Goal: Browse casually: Explore the website without a specific task or goal

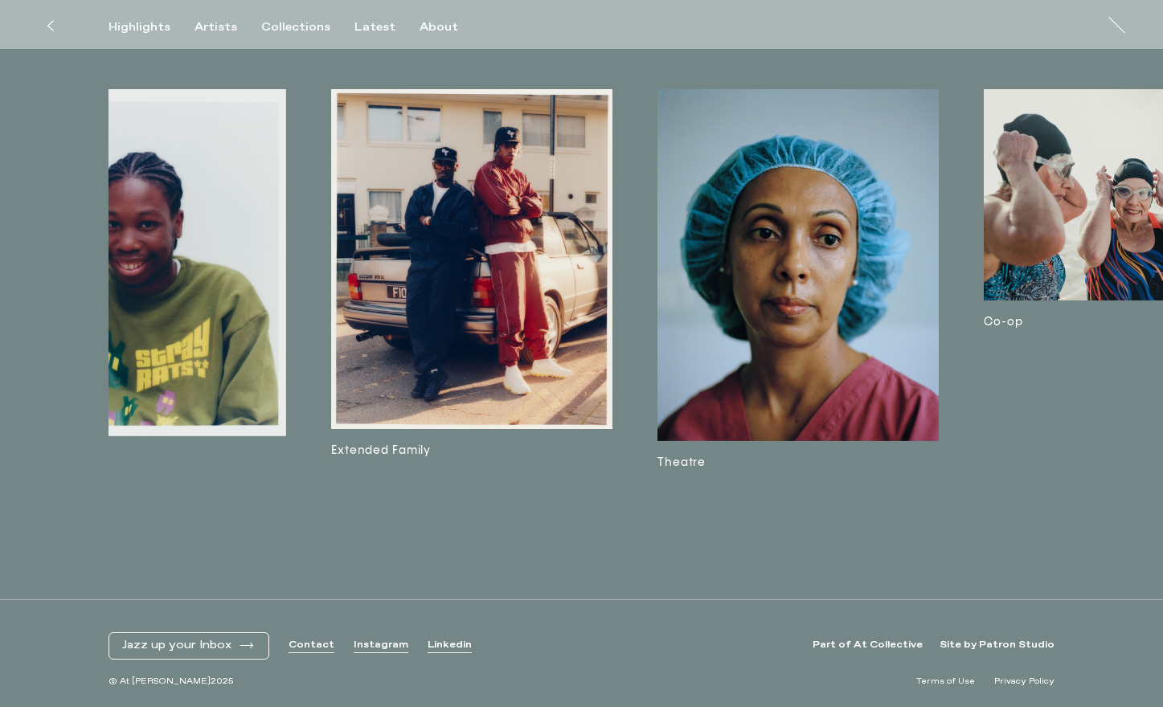
scroll to position [0, 2230]
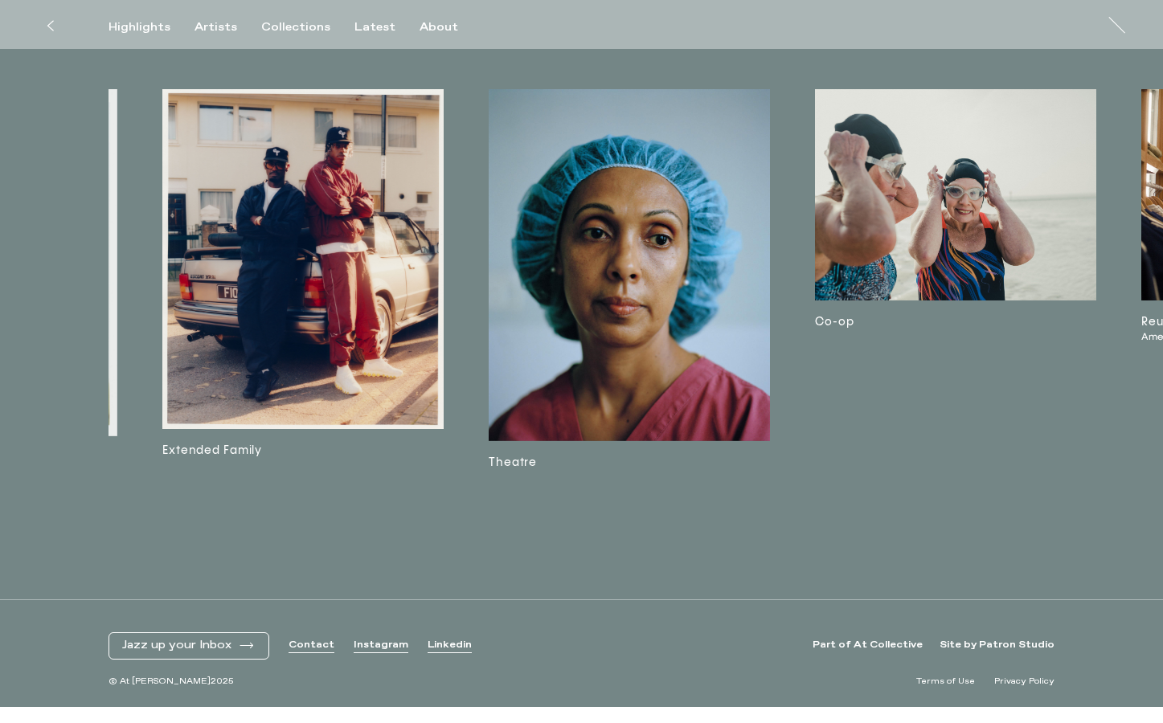
click at [617, 236] on img at bounding box center [629, 265] width 281 height 352
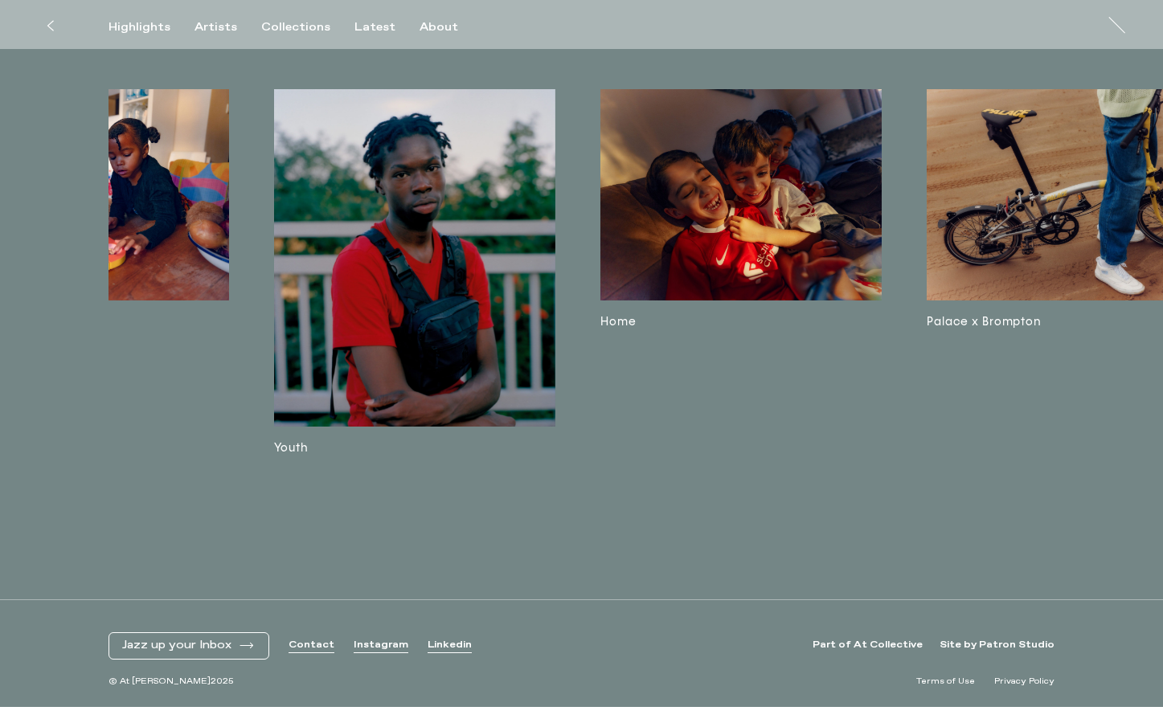
scroll to position [4286, 0]
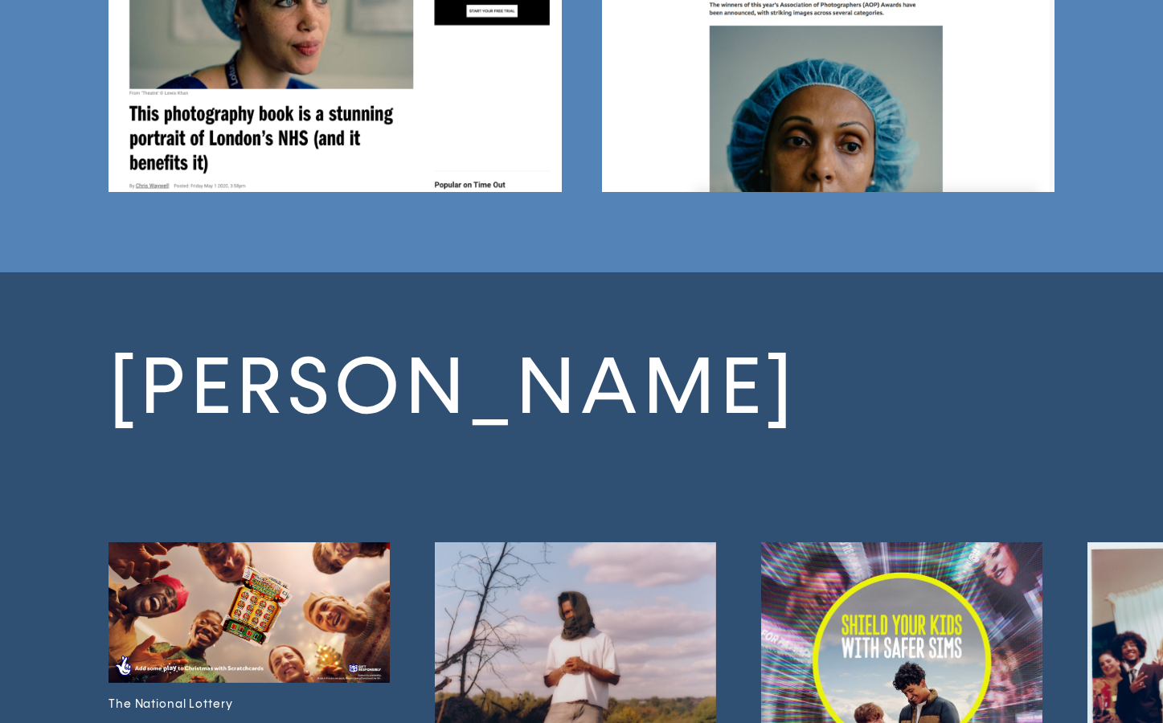
scroll to position [6747, 0]
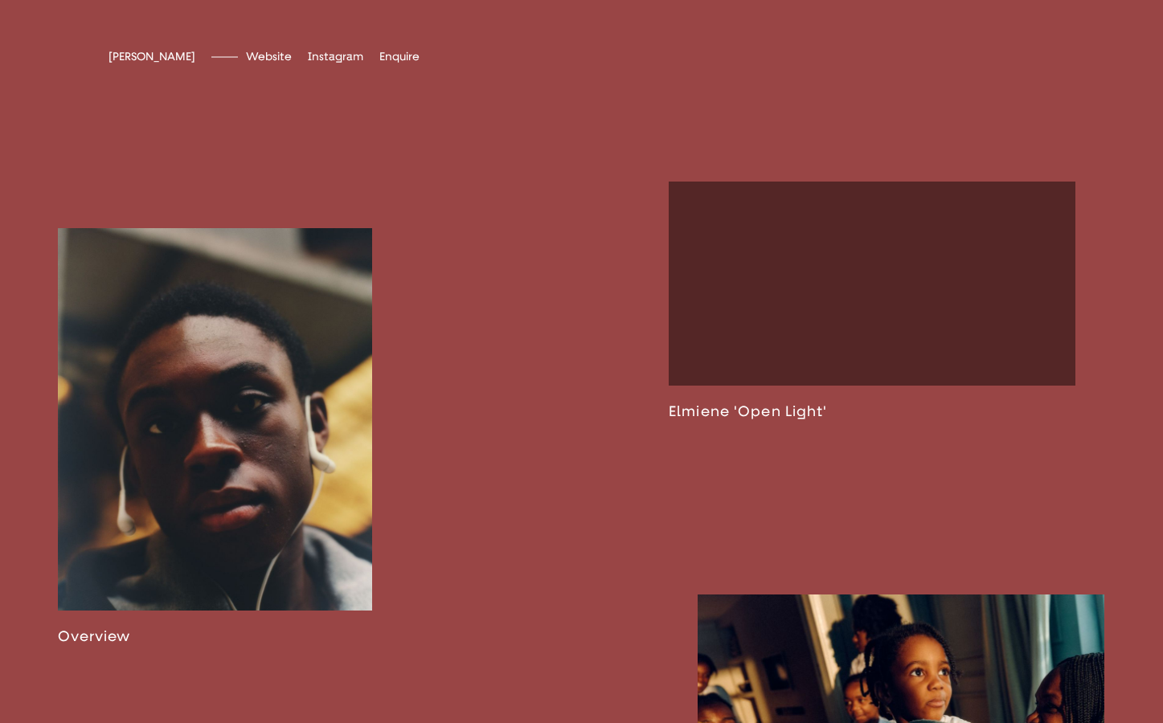
scroll to position [954, 0]
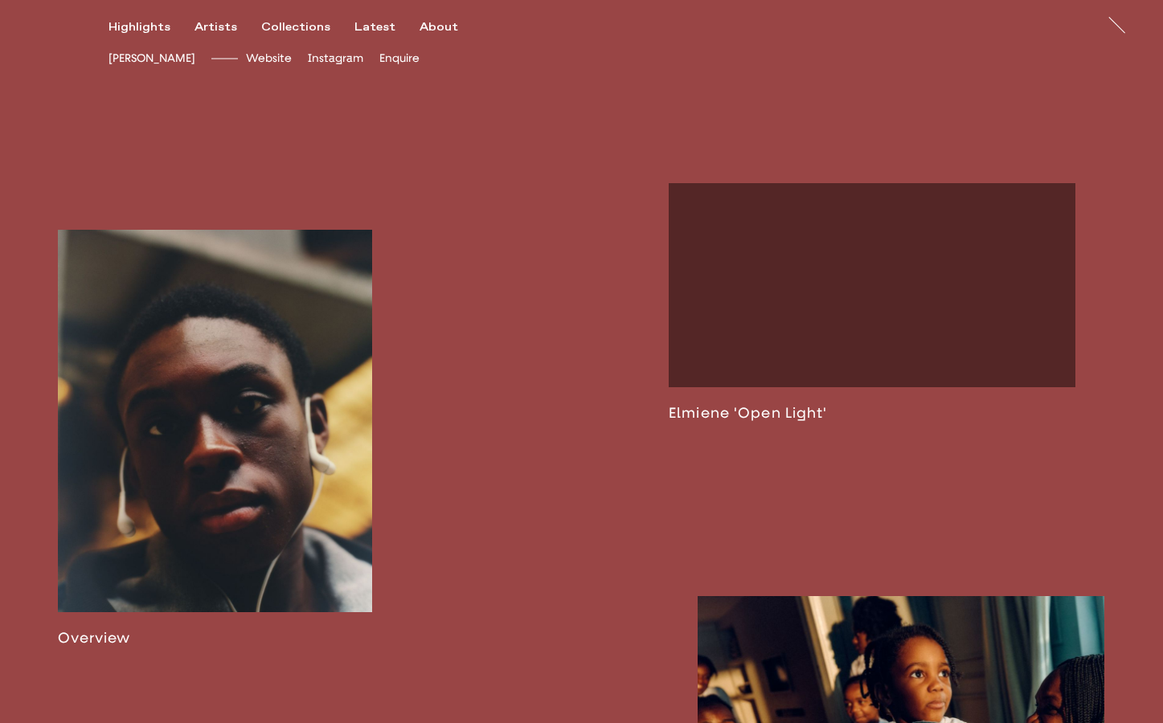
click at [288, 332] on link at bounding box center [215, 438] width 314 height 417
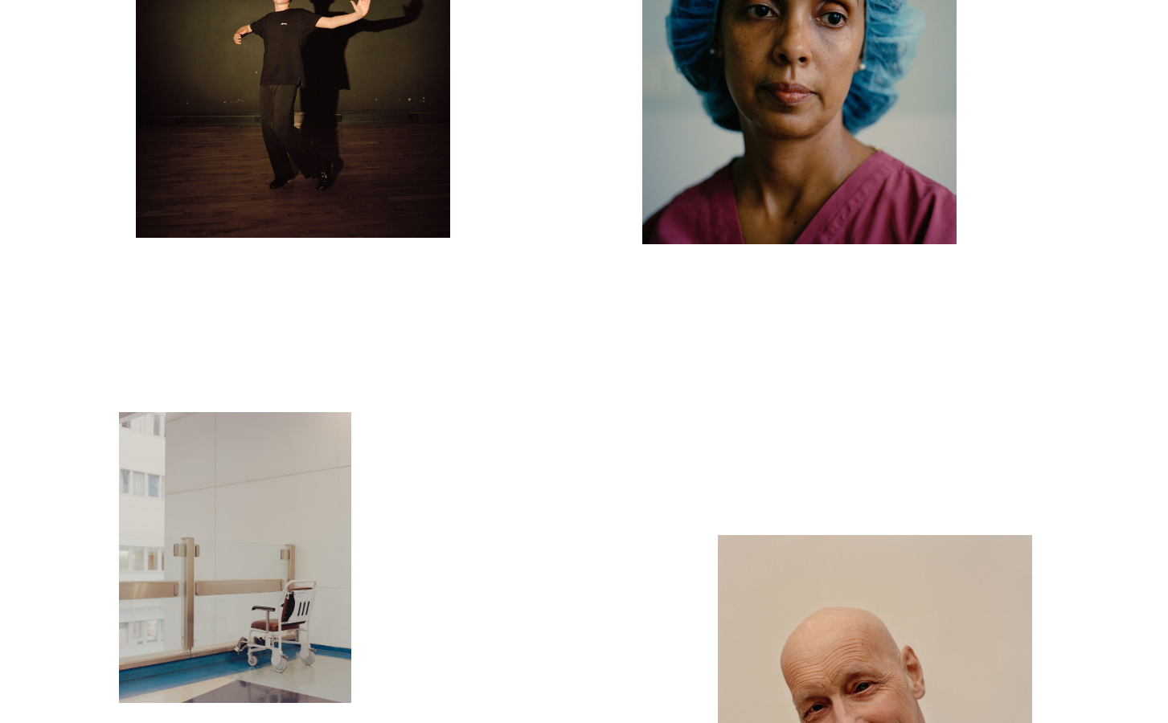
scroll to position [11477, 0]
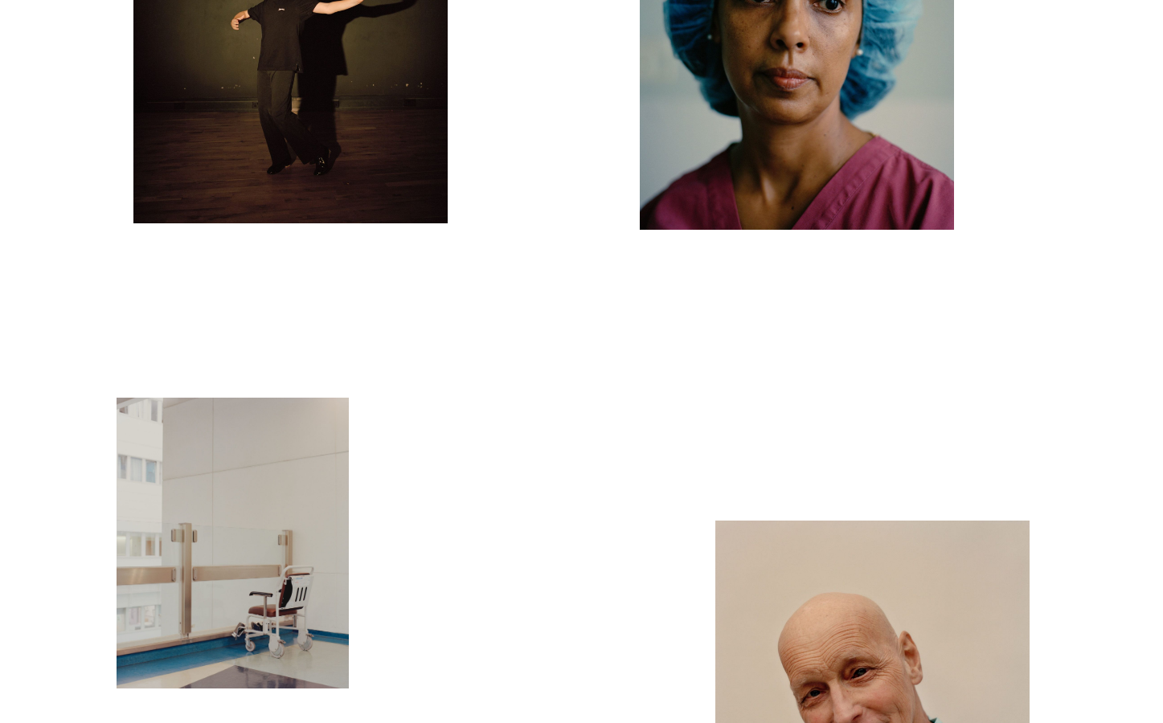
click at [751, 158] on img "button" at bounding box center [797, 34] width 314 height 392
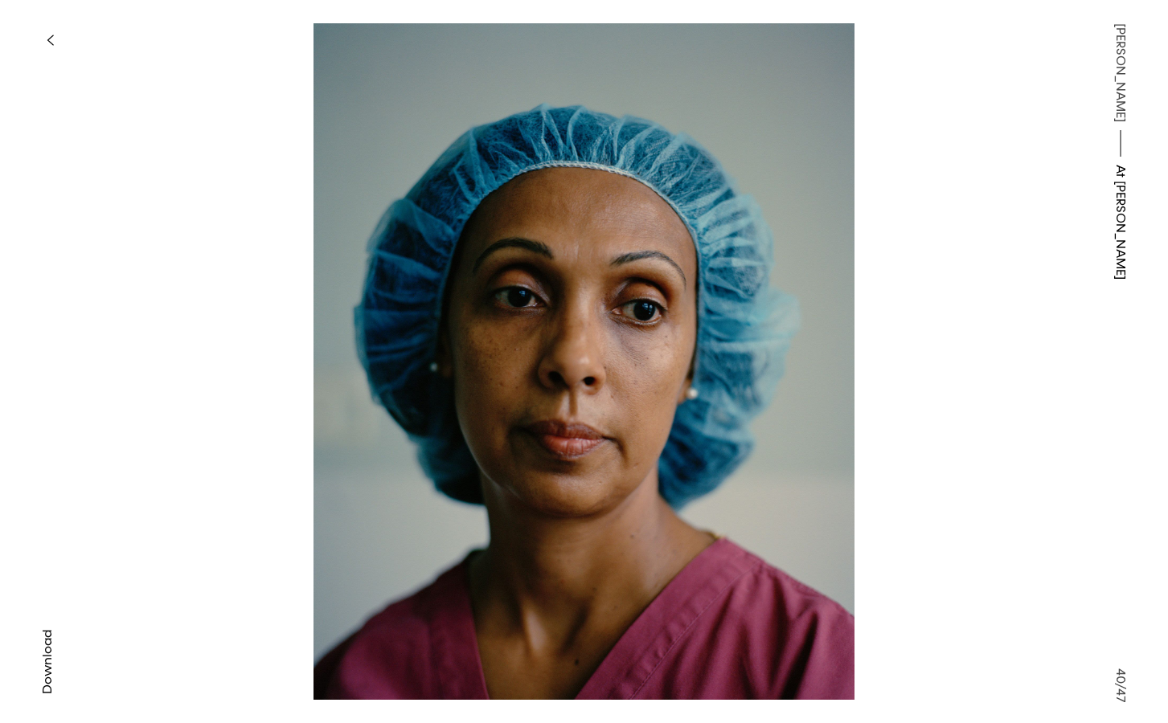
click at [972, 228] on img at bounding box center [583, 361] width 817 height 677
click at [969, 224] on img at bounding box center [583, 361] width 817 height 677
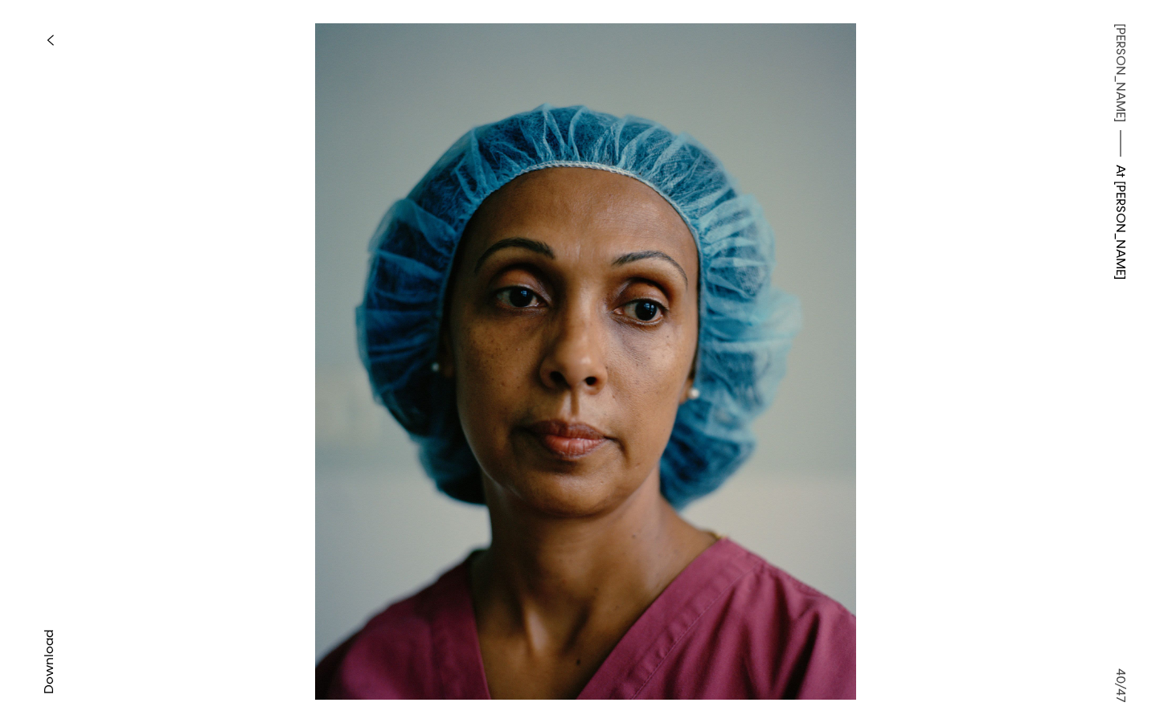
click at [54, 38] on button "button" at bounding box center [49, 40] width 35 height 35
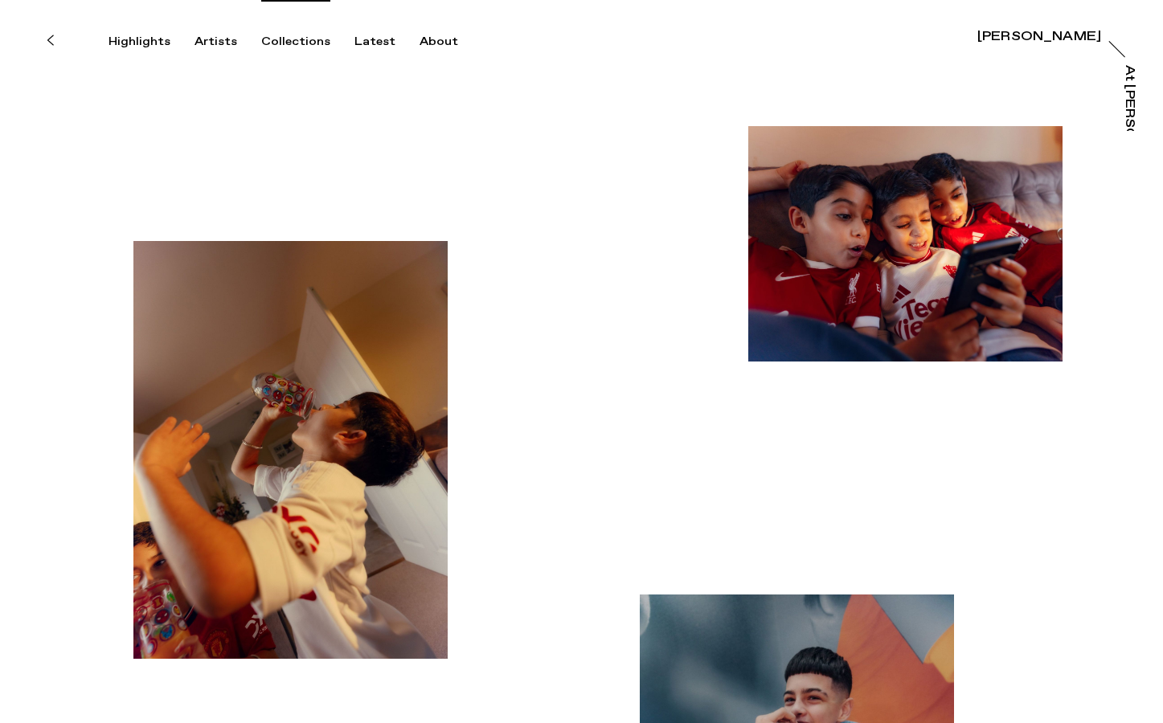
click at [276, 40] on div "Collections" at bounding box center [295, 42] width 69 height 14
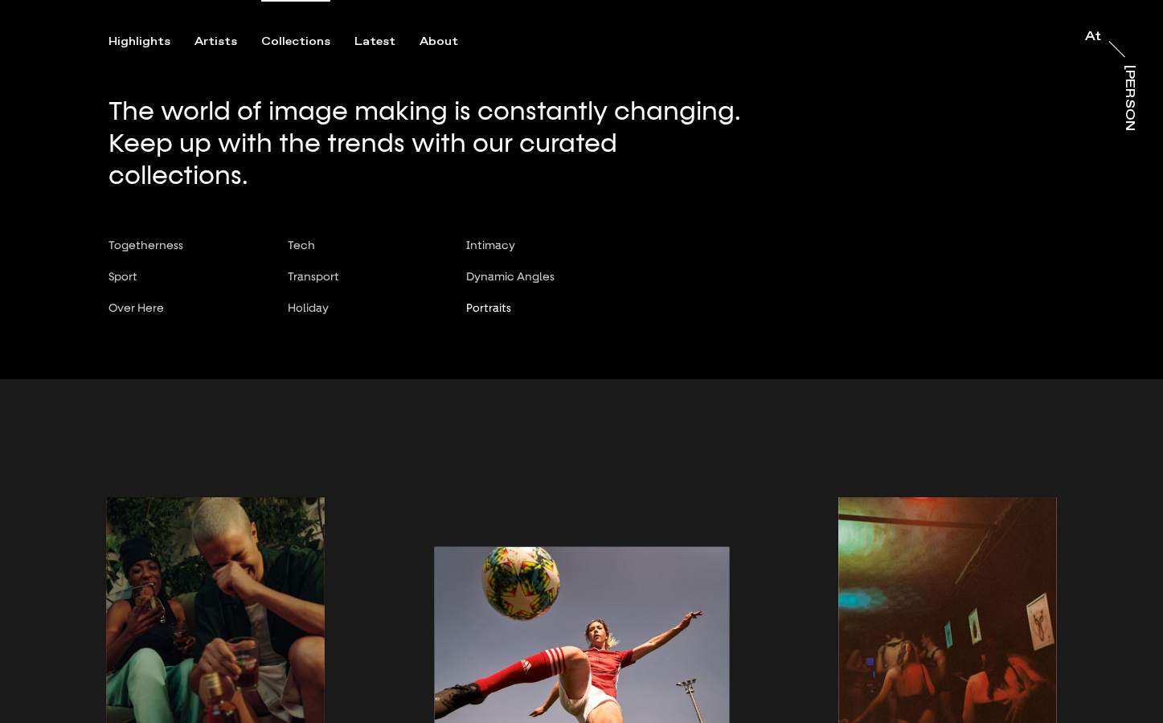
click at [491, 301] on span "Portraits" at bounding box center [488, 307] width 45 height 13
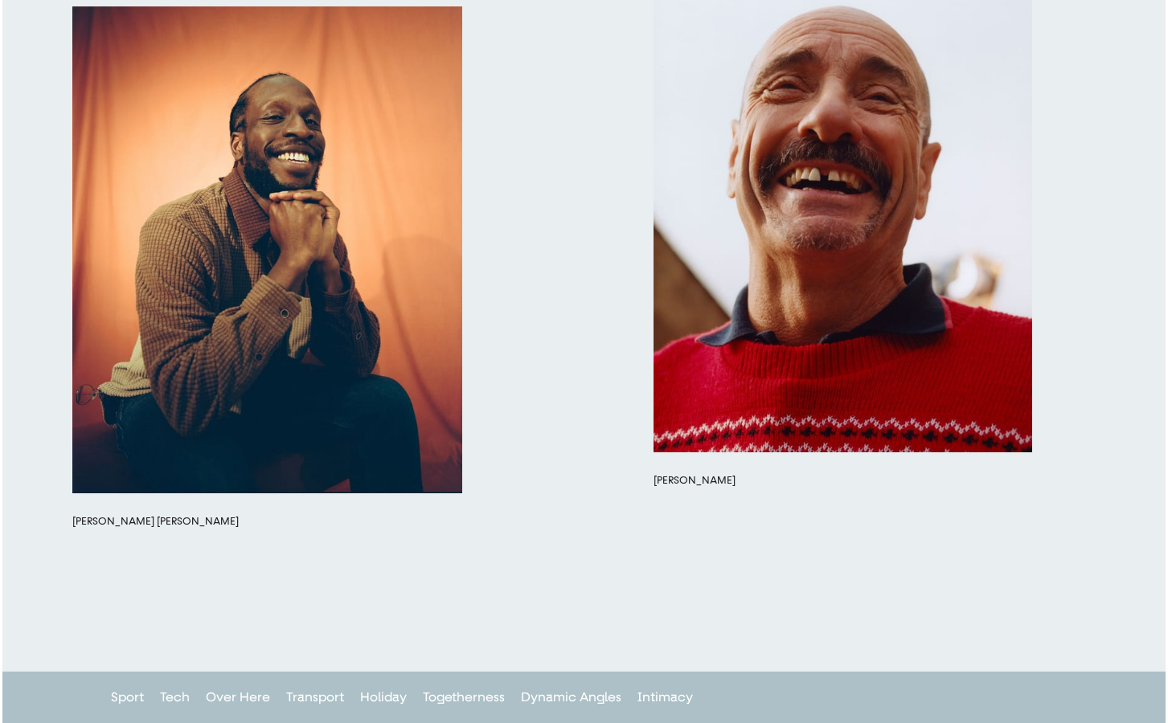
scroll to position [4752, 0]
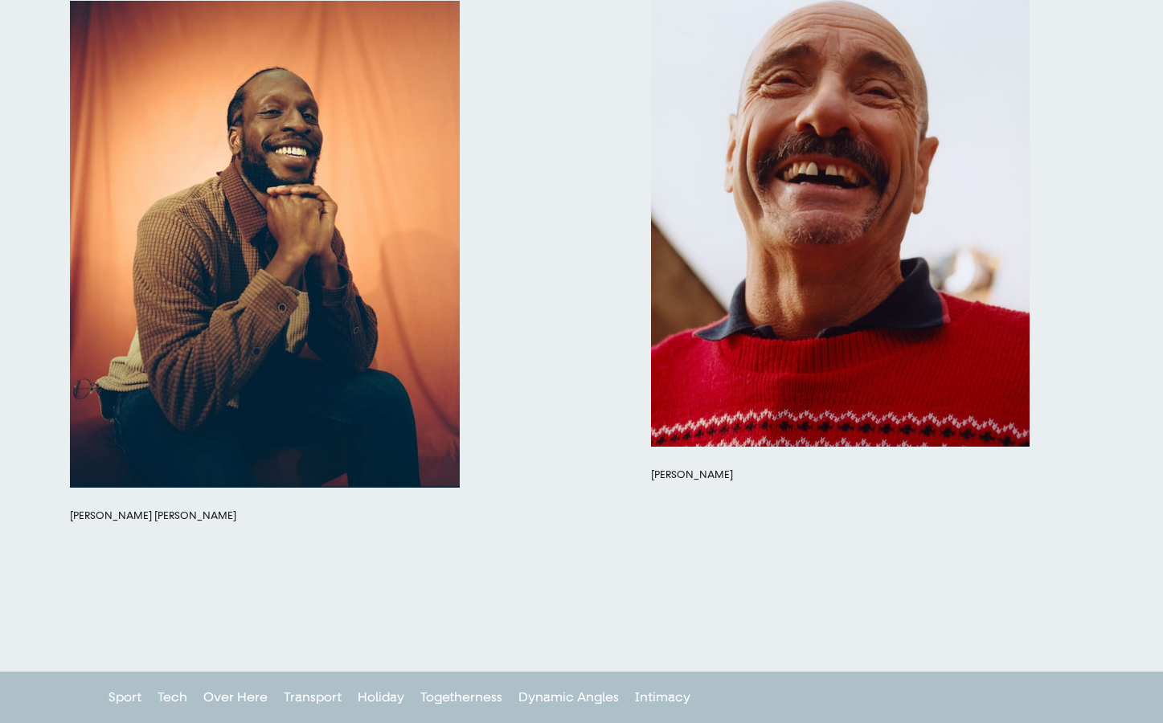
click at [833, 310] on button "button" at bounding box center [840, 212] width 378 height 468
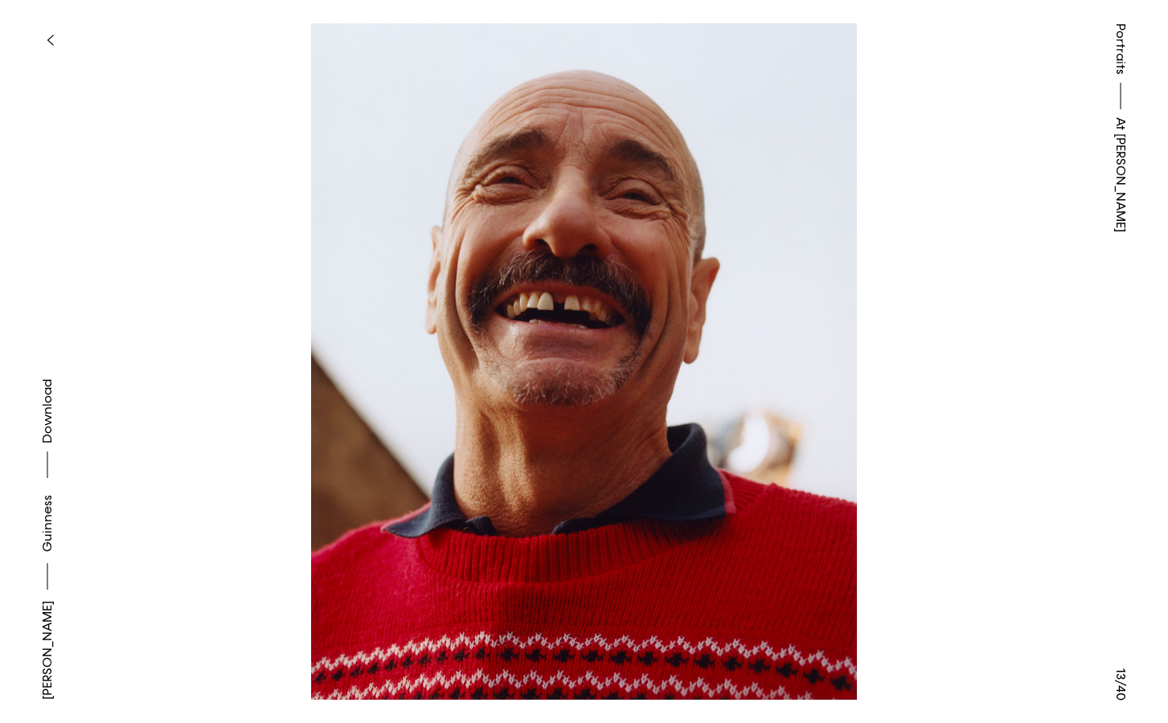
click at [47, 35] on icon "button" at bounding box center [50, 40] width 7 height 13
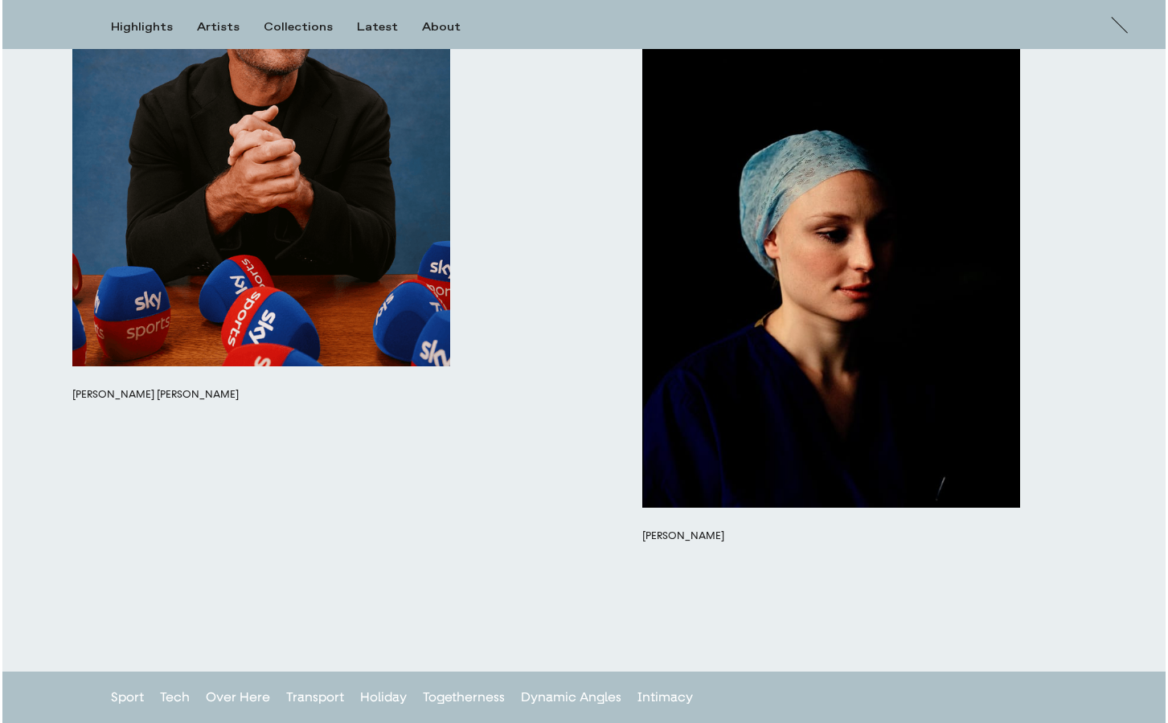
scroll to position [12667, 0]
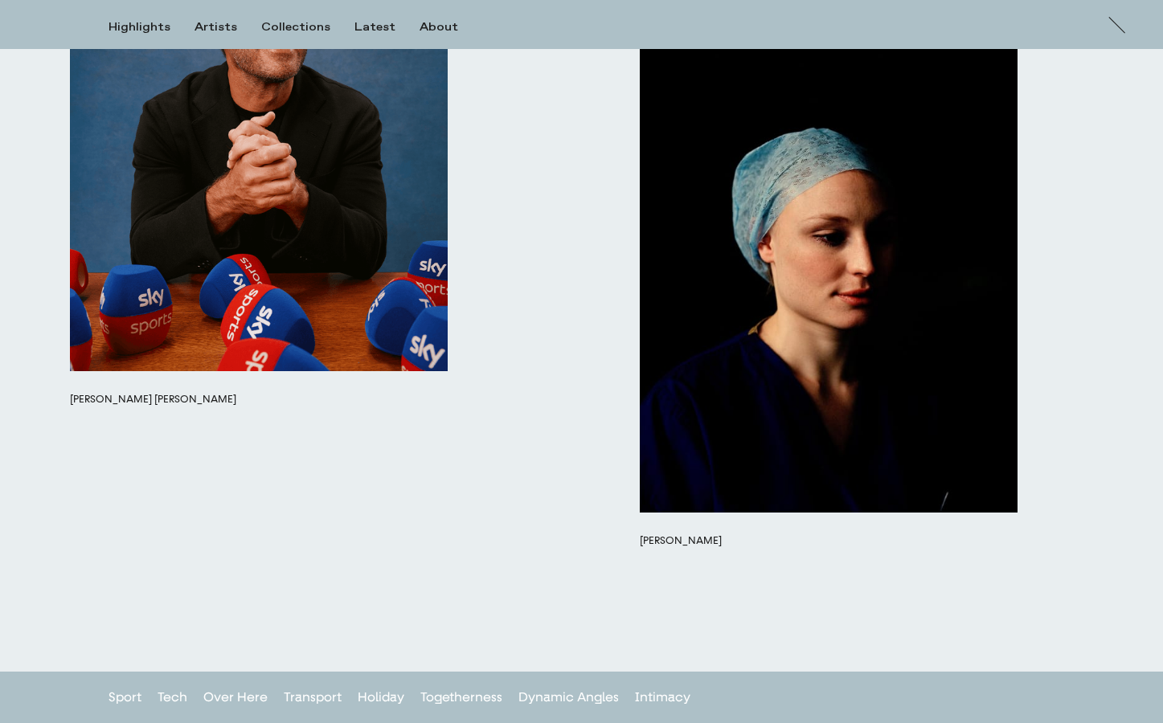
click at [741, 357] on button "button" at bounding box center [829, 276] width 378 height 473
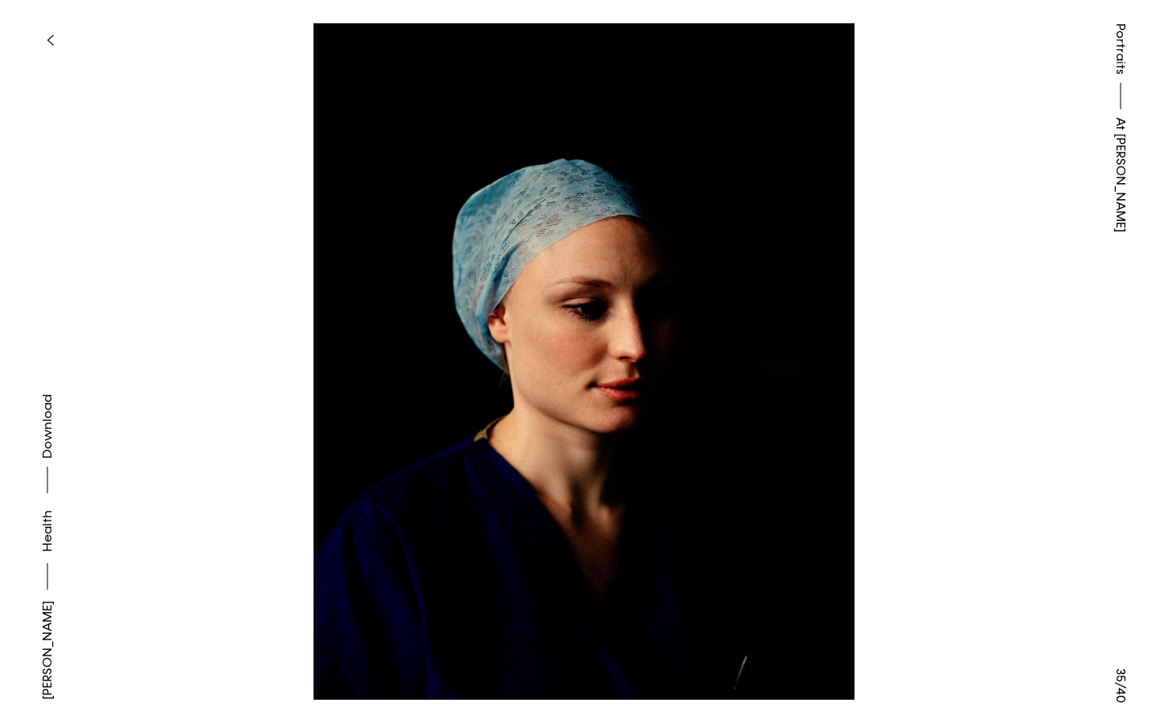
click at [43, 459] on span "Download" at bounding box center [47, 427] width 16 height 64
click at [41, 552] on link "Health" at bounding box center [47, 531] width 19 height 42
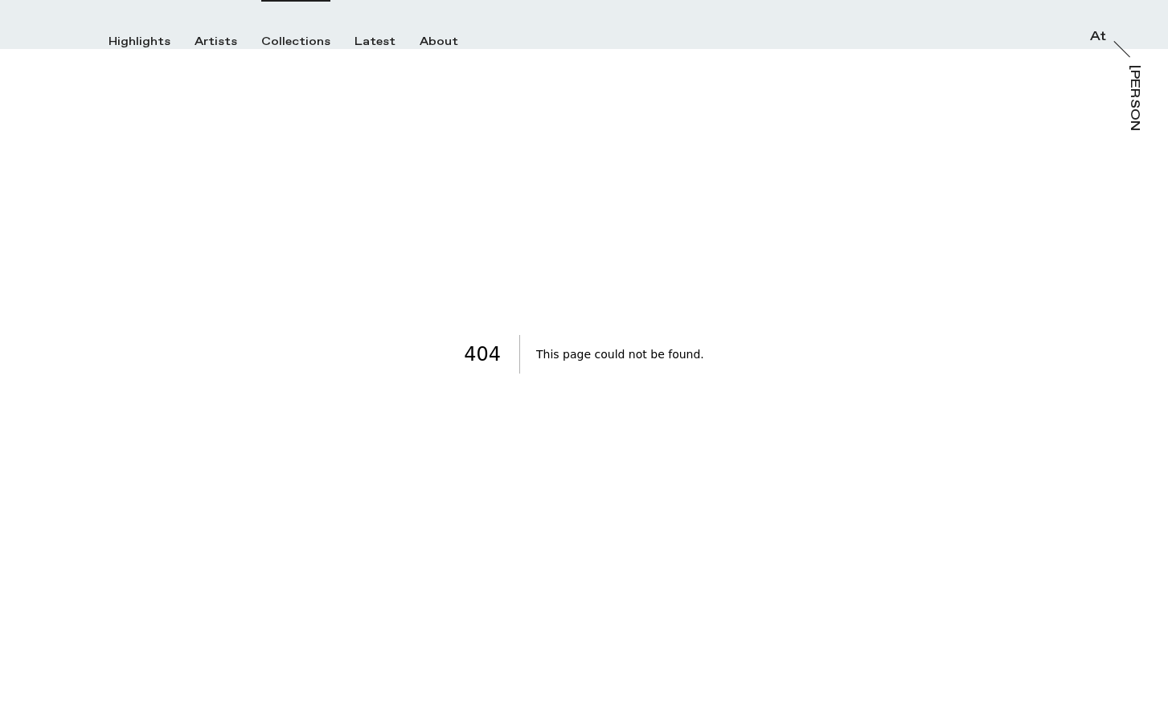
click at [264, 41] on div "Collections" at bounding box center [295, 42] width 69 height 14
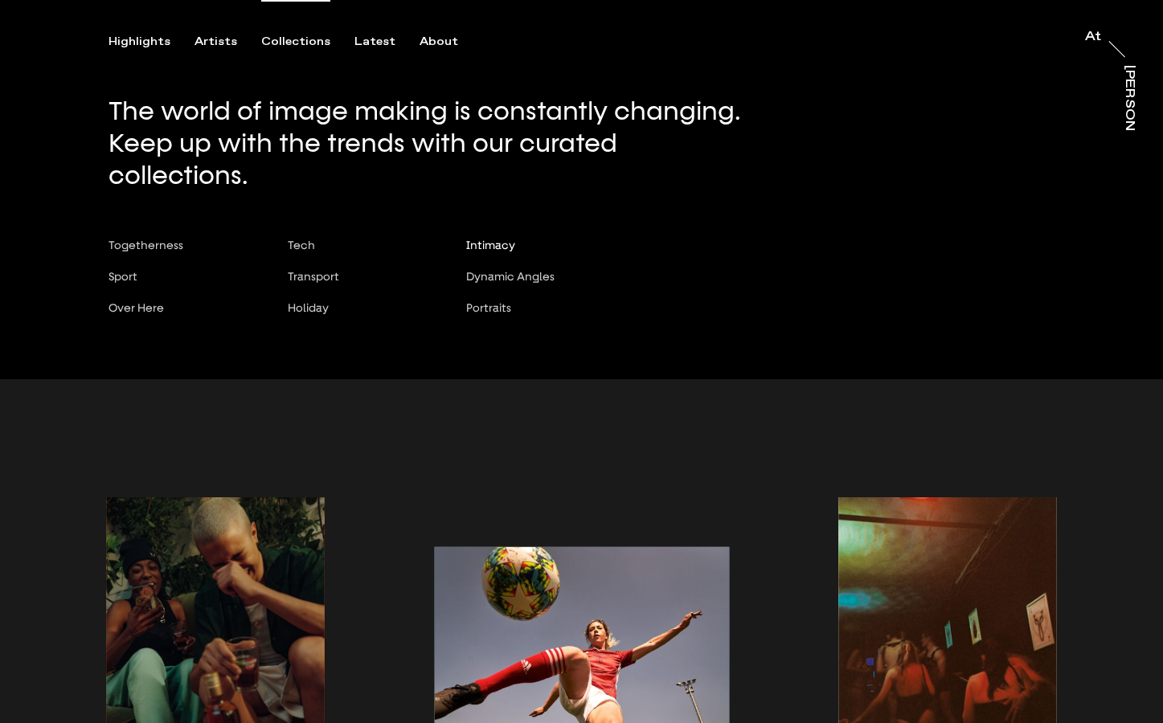
click at [491, 239] on span "Intimacy" at bounding box center [490, 245] width 49 height 13
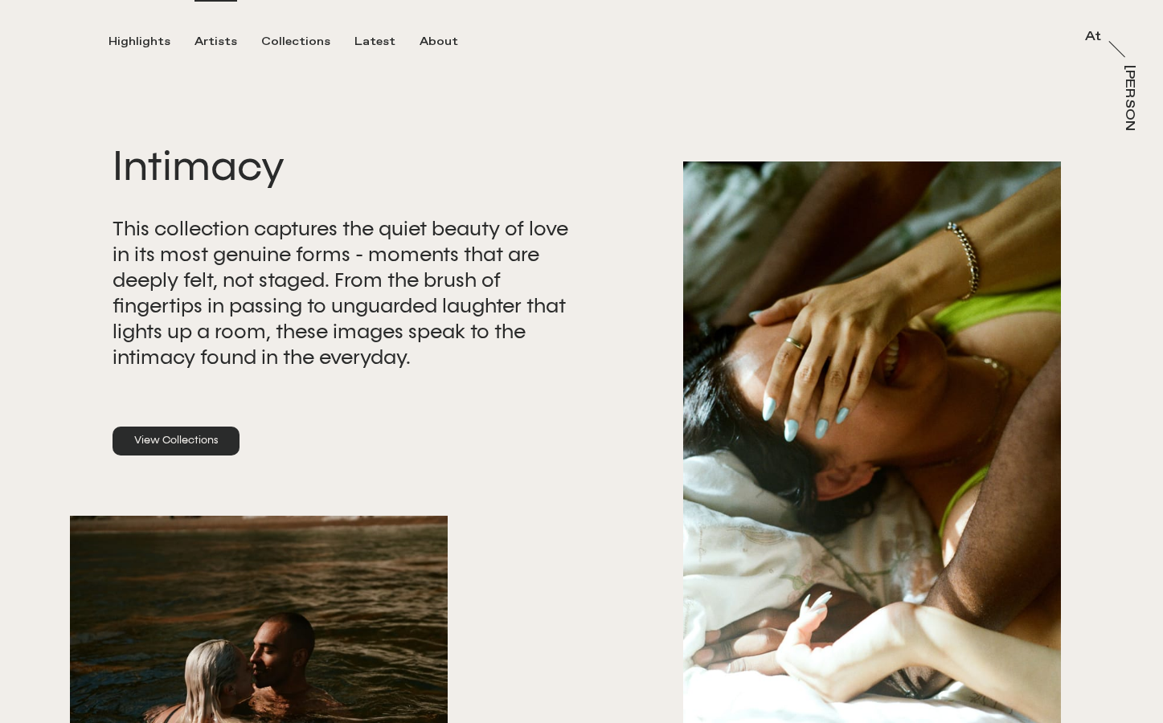
click at [209, 43] on div "Artists" at bounding box center [215, 42] width 43 height 14
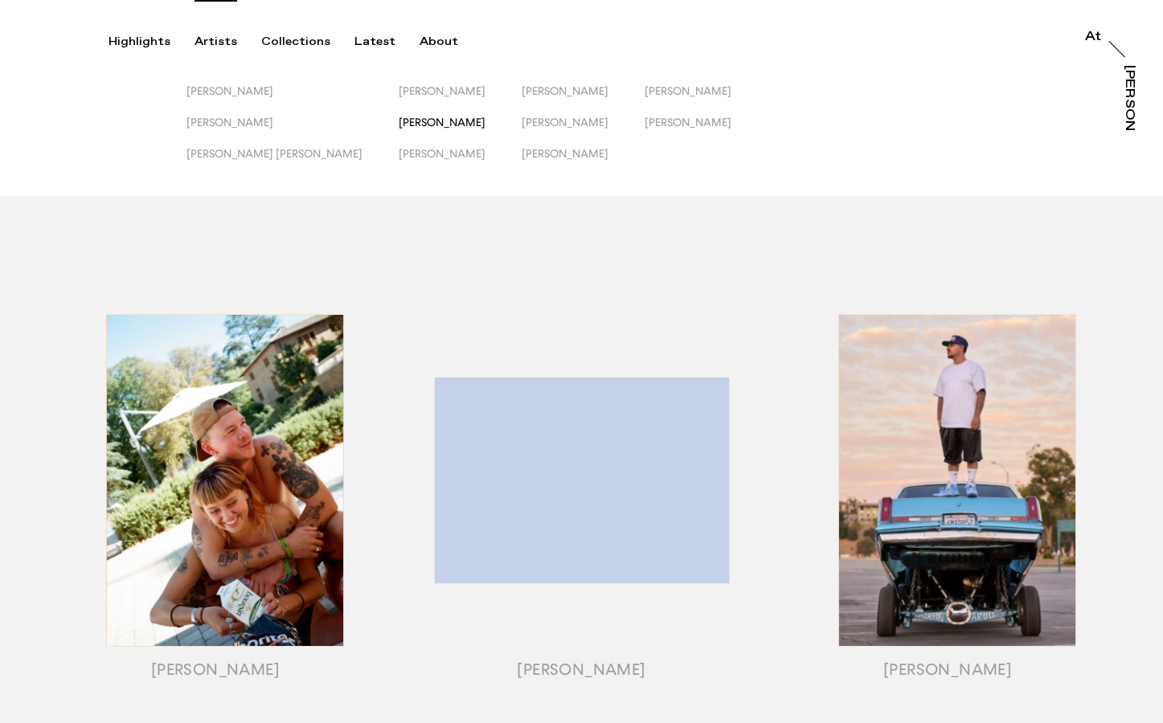
click at [399, 121] on span "Lewis Khan" at bounding box center [442, 122] width 87 height 13
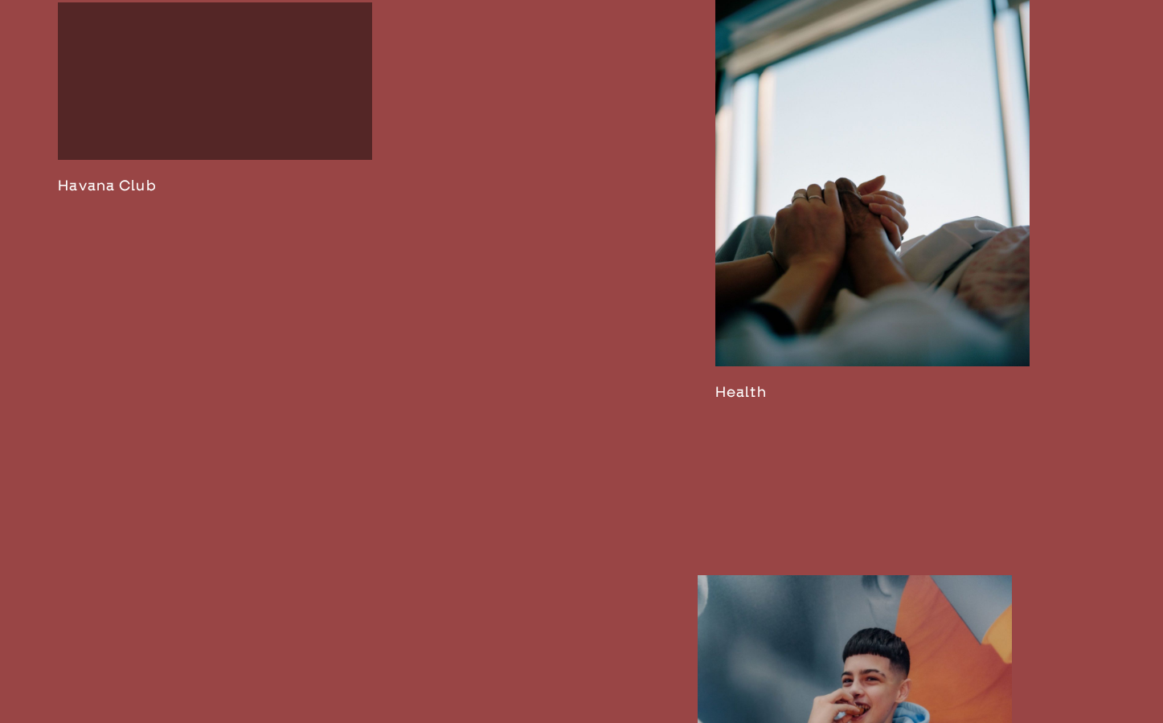
scroll to position [3082, 0]
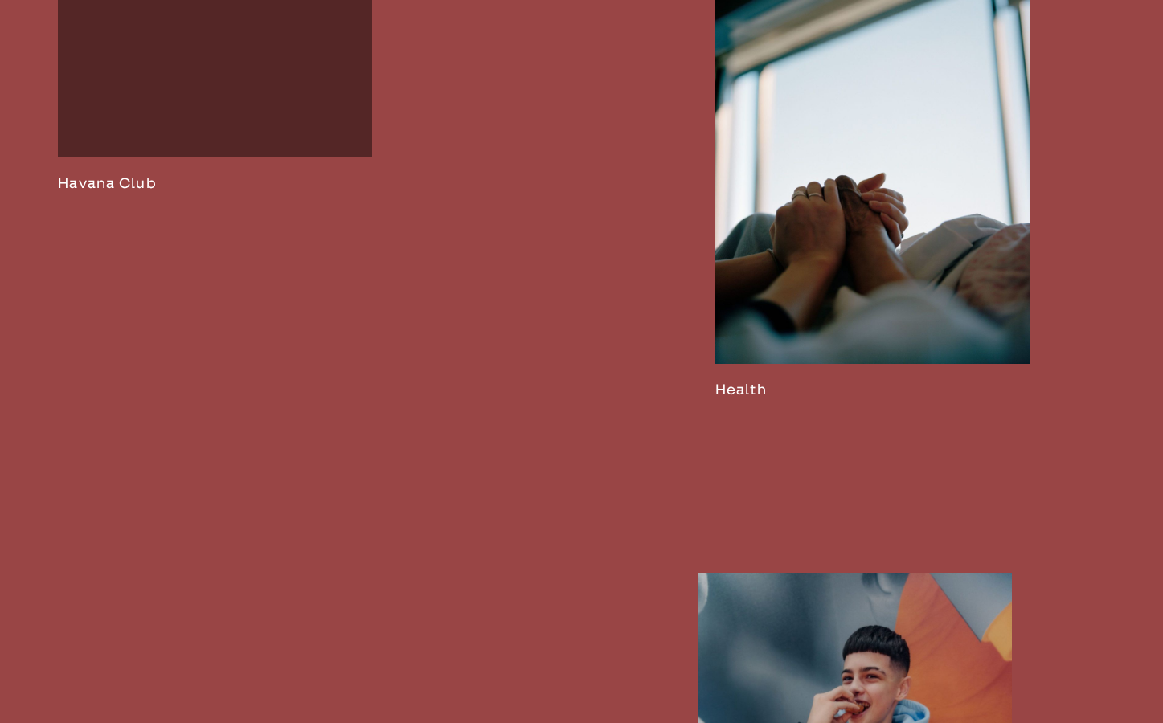
click at [743, 399] on link at bounding box center [872, 186] width 314 height 428
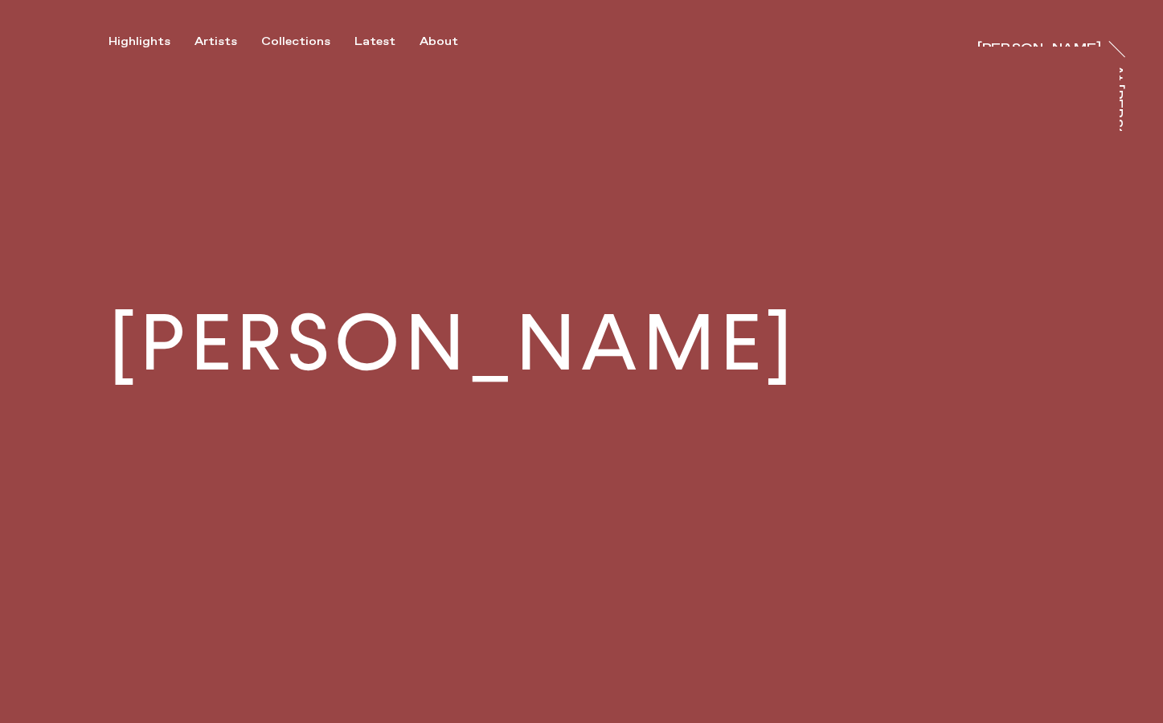
scroll to position [0, 0]
click at [208, 39] on div "Artists" at bounding box center [215, 42] width 43 height 14
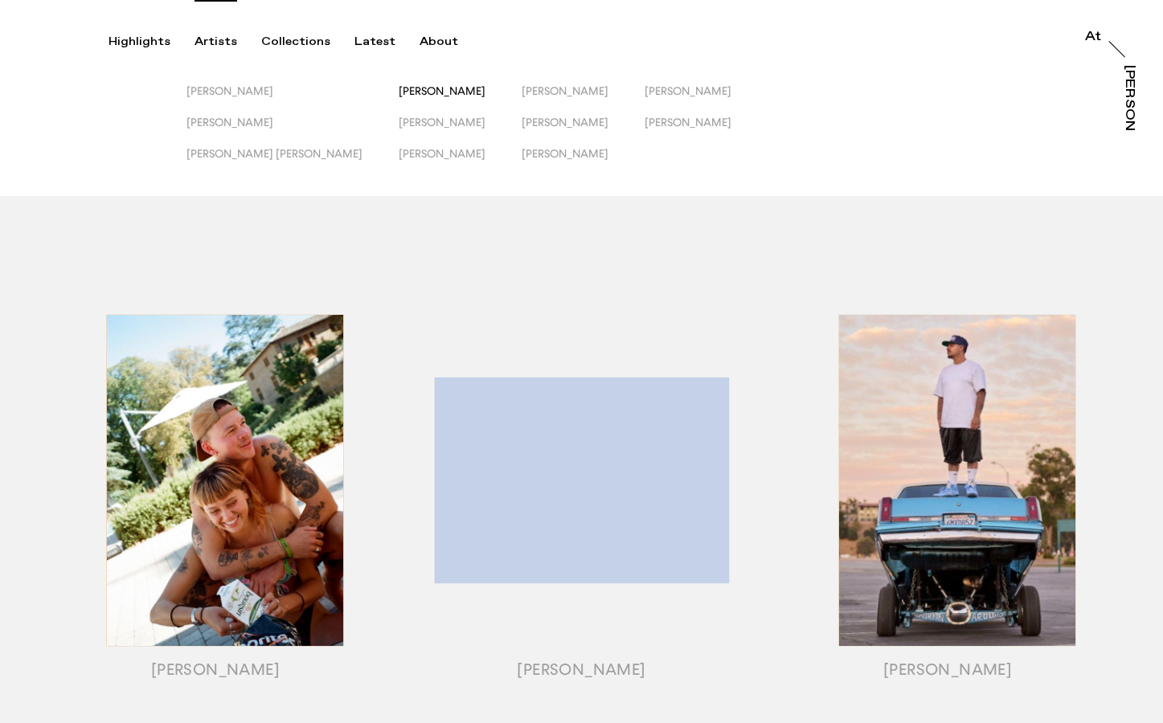
click at [399, 88] on span "Josh Edgoose" at bounding box center [442, 90] width 87 height 13
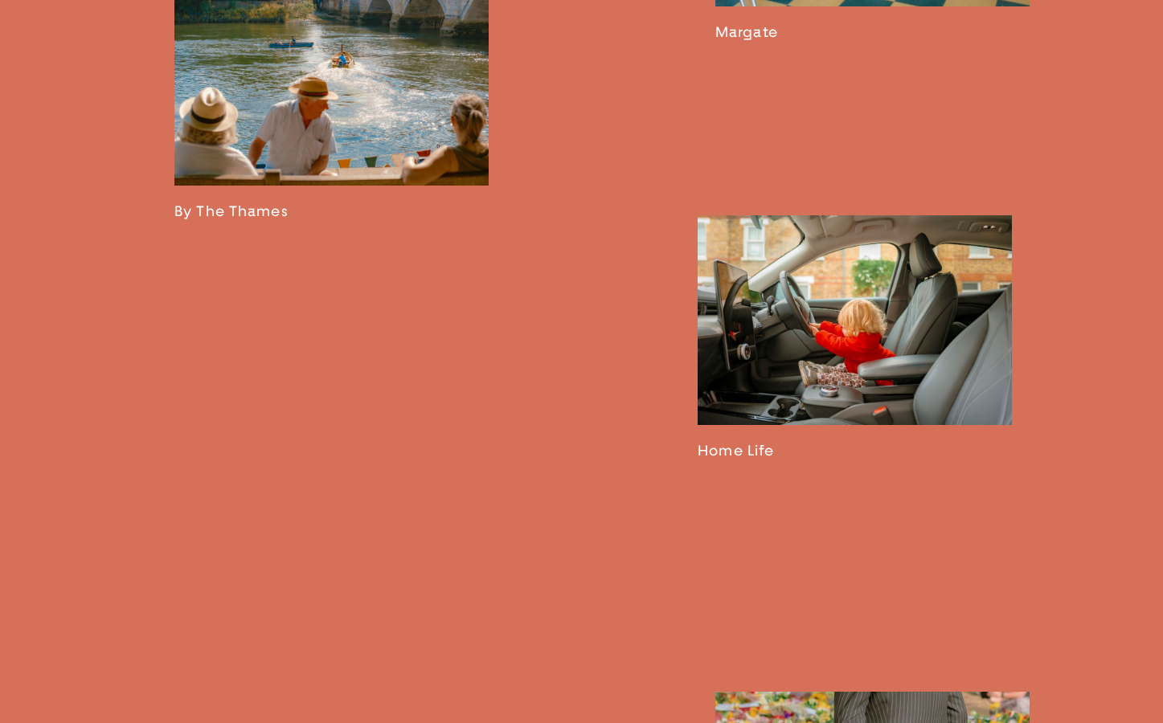
scroll to position [2740, 0]
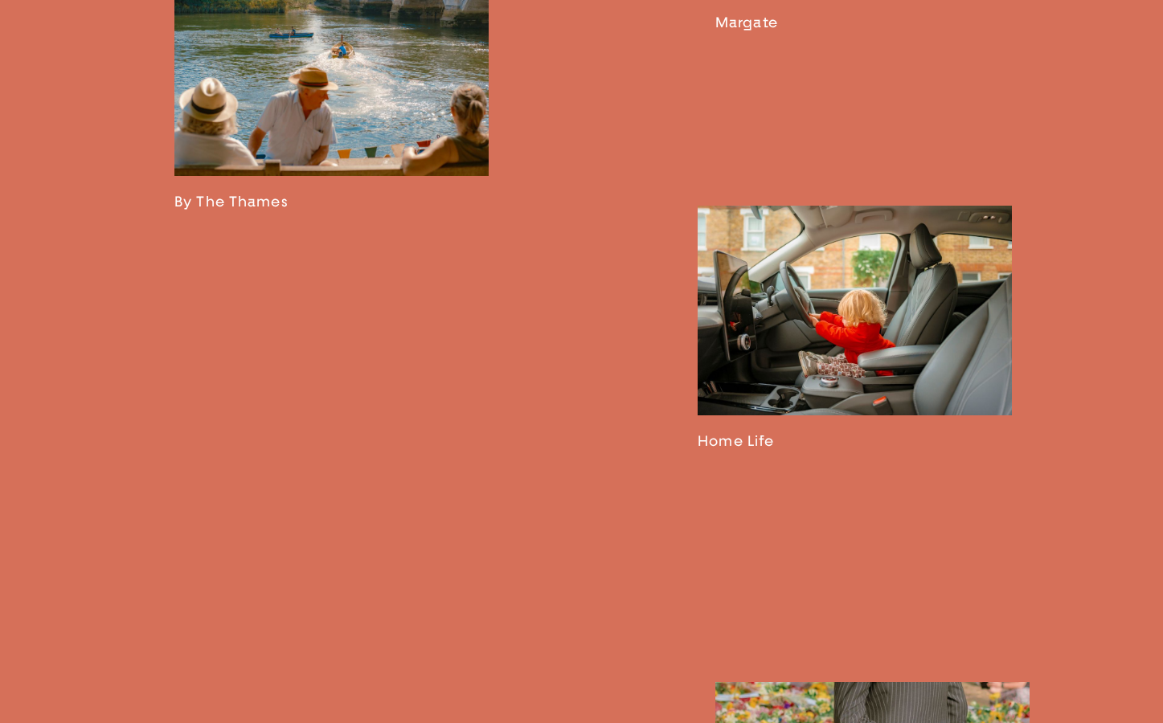
click at [890, 372] on link at bounding box center [855, 328] width 314 height 244
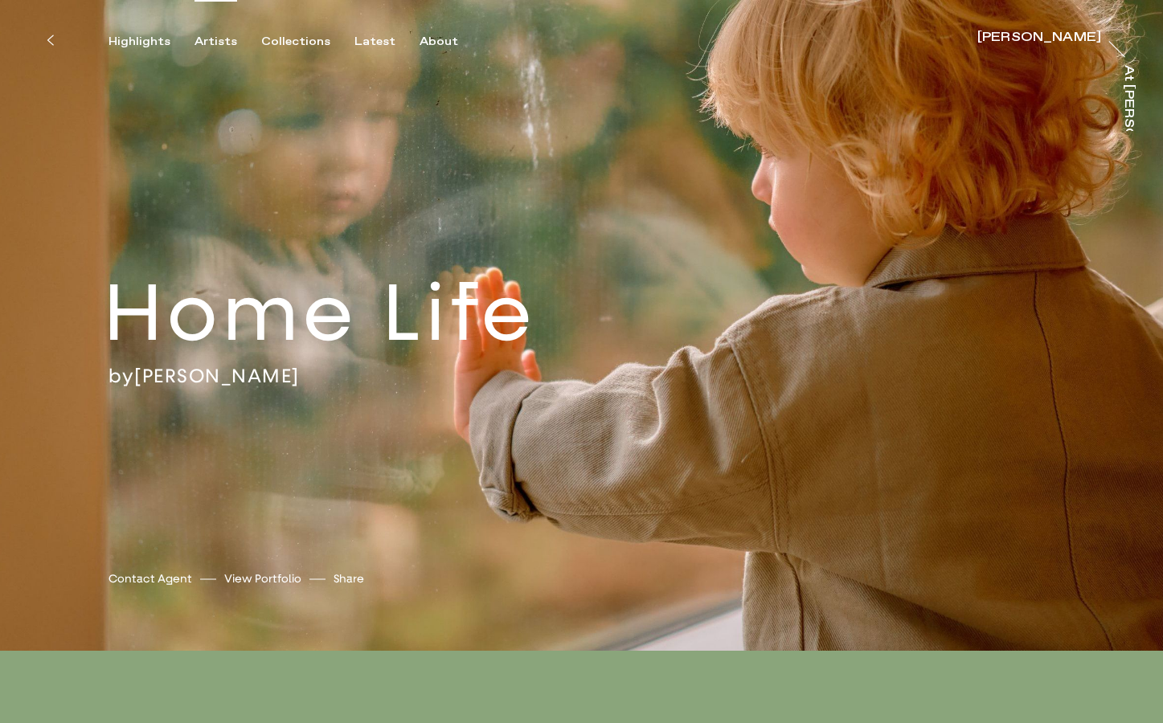
click at [219, 43] on div "Artists" at bounding box center [215, 42] width 43 height 14
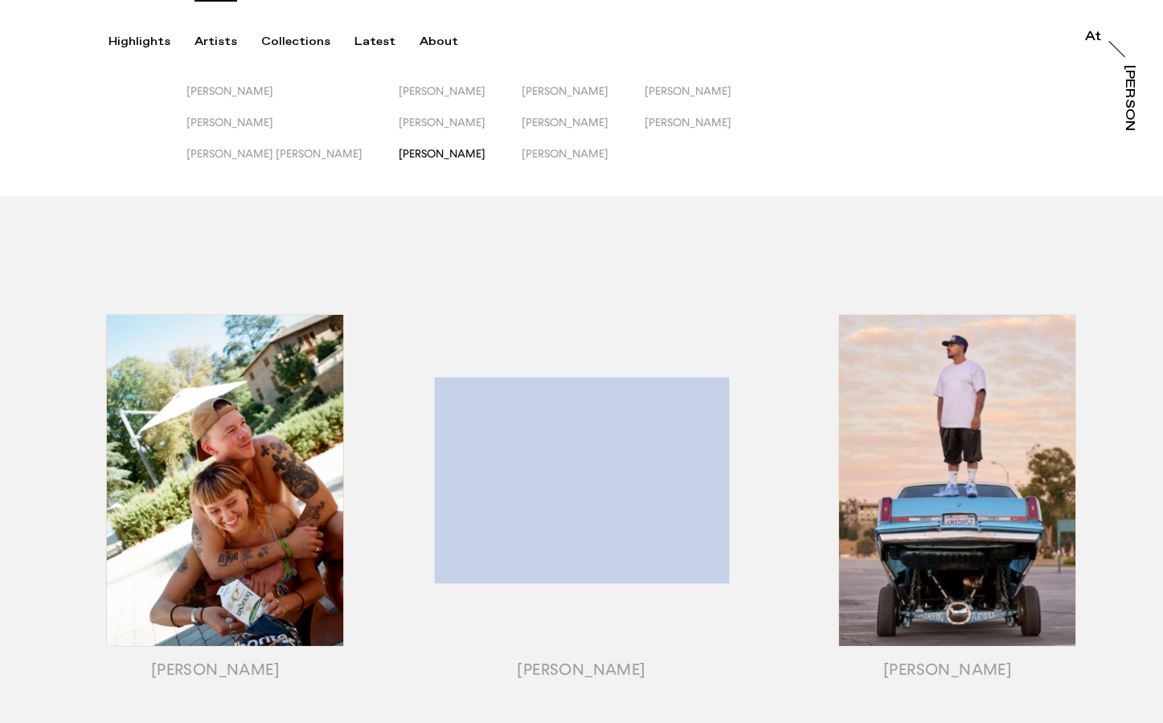
click at [399, 153] on span "Matt Russell" at bounding box center [442, 153] width 87 height 13
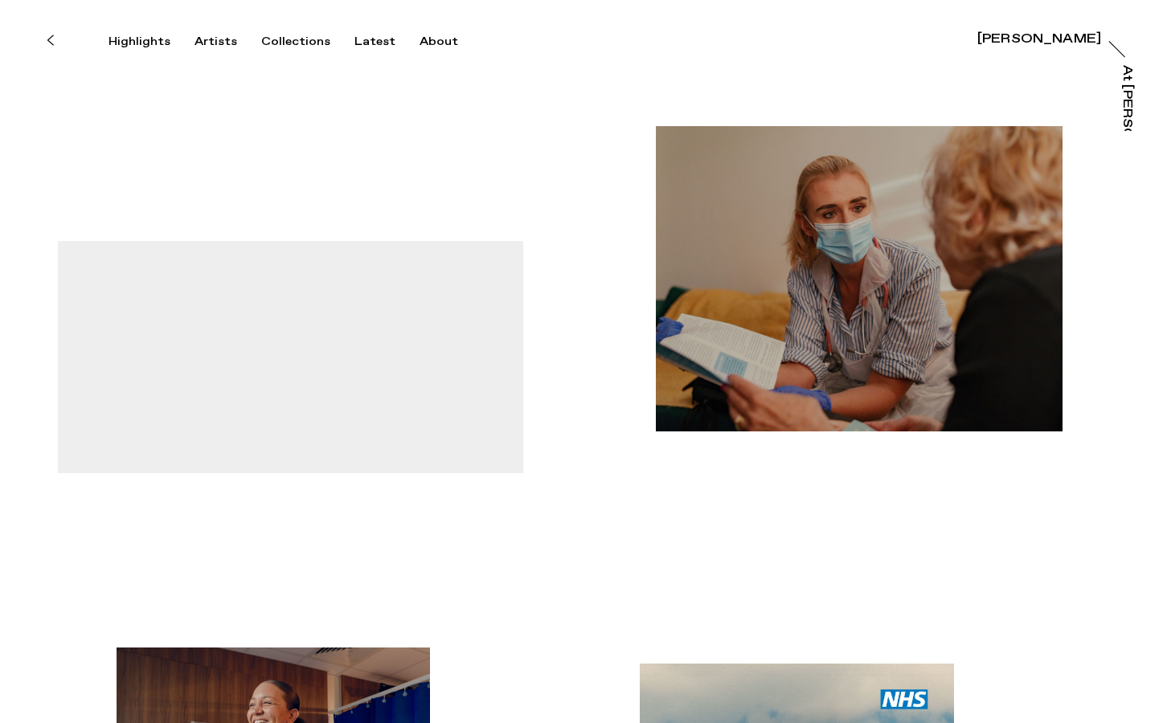
click at [47, 45] on icon at bounding box center [50, 40] width 7 height 13
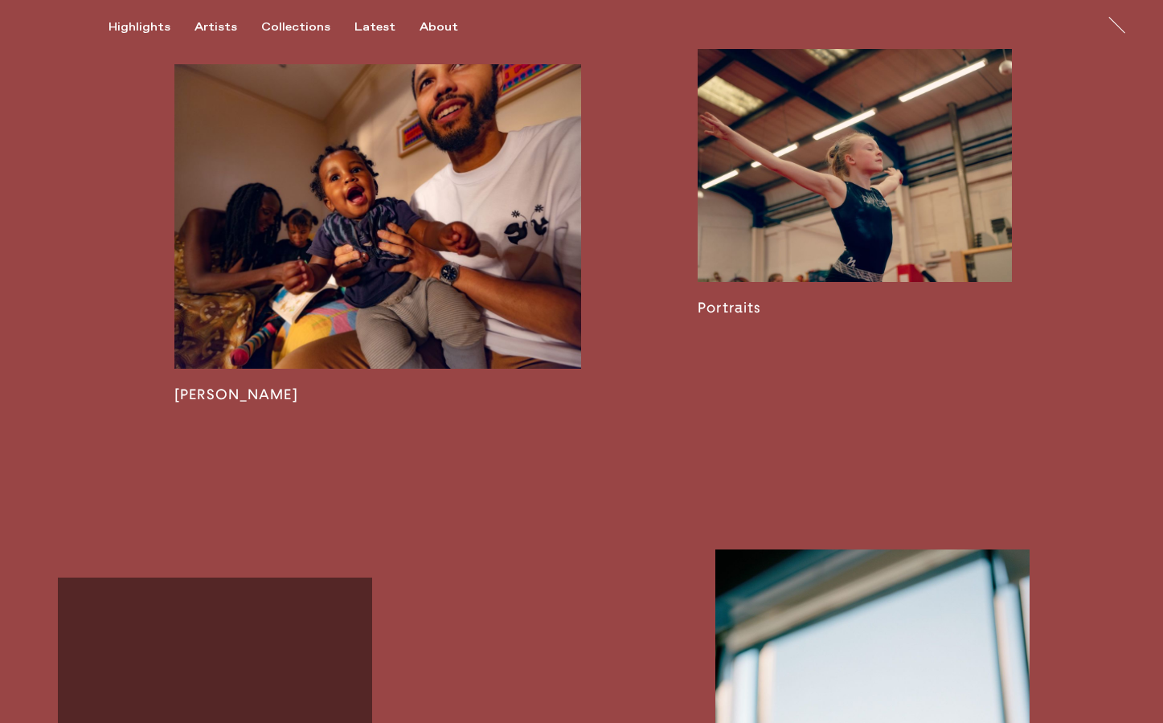
scroll to position [2465, 0]
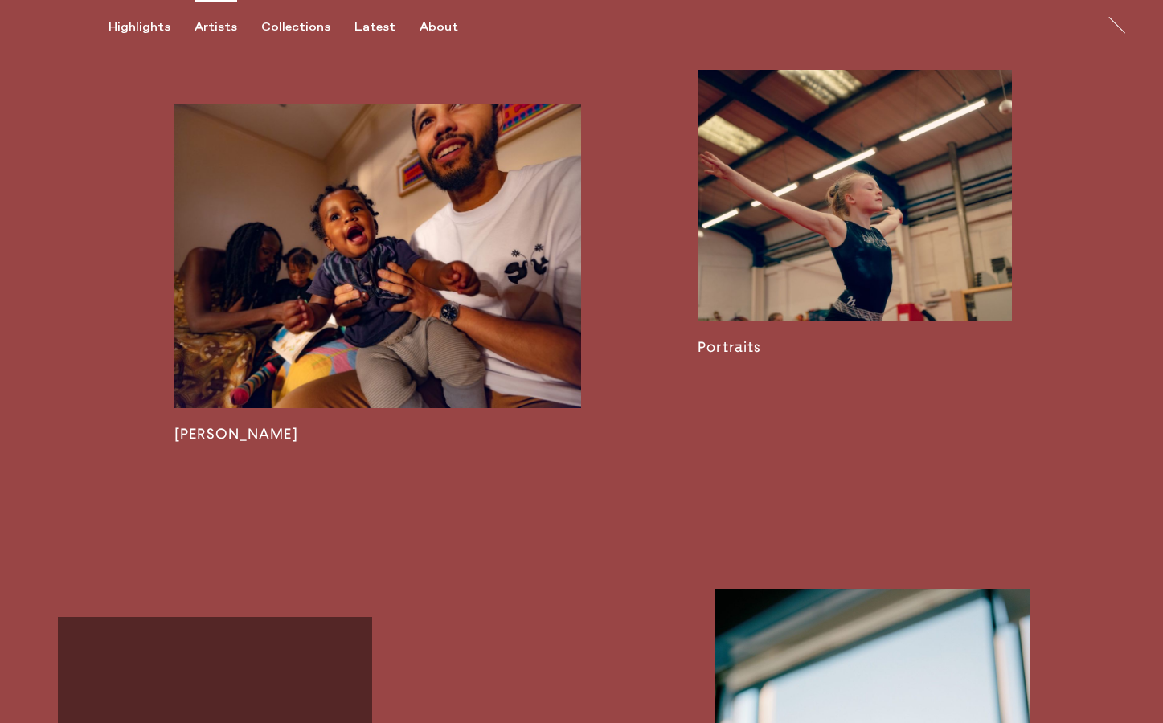
click at [211, 24] on div "Artists" at bounding box center [215, 27] width 43 height 14
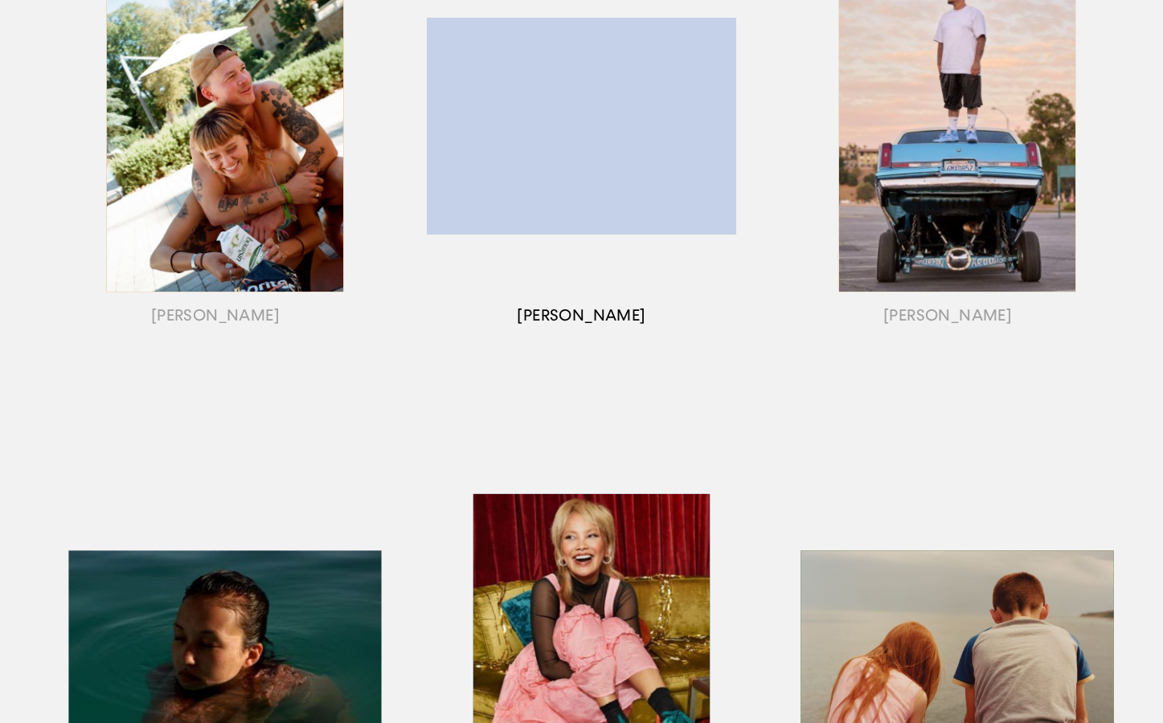
scroll to position [371, 0]
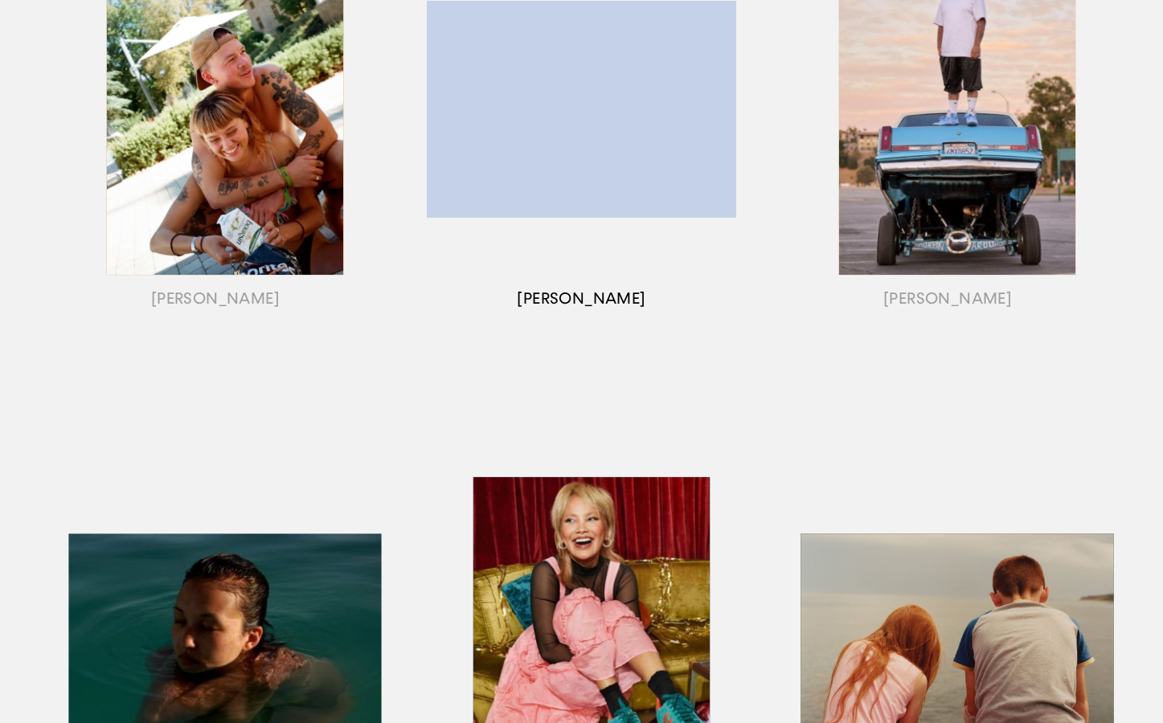
click at [613, 293] on div "button" at bounding box center [582, 129] width 366 height 501
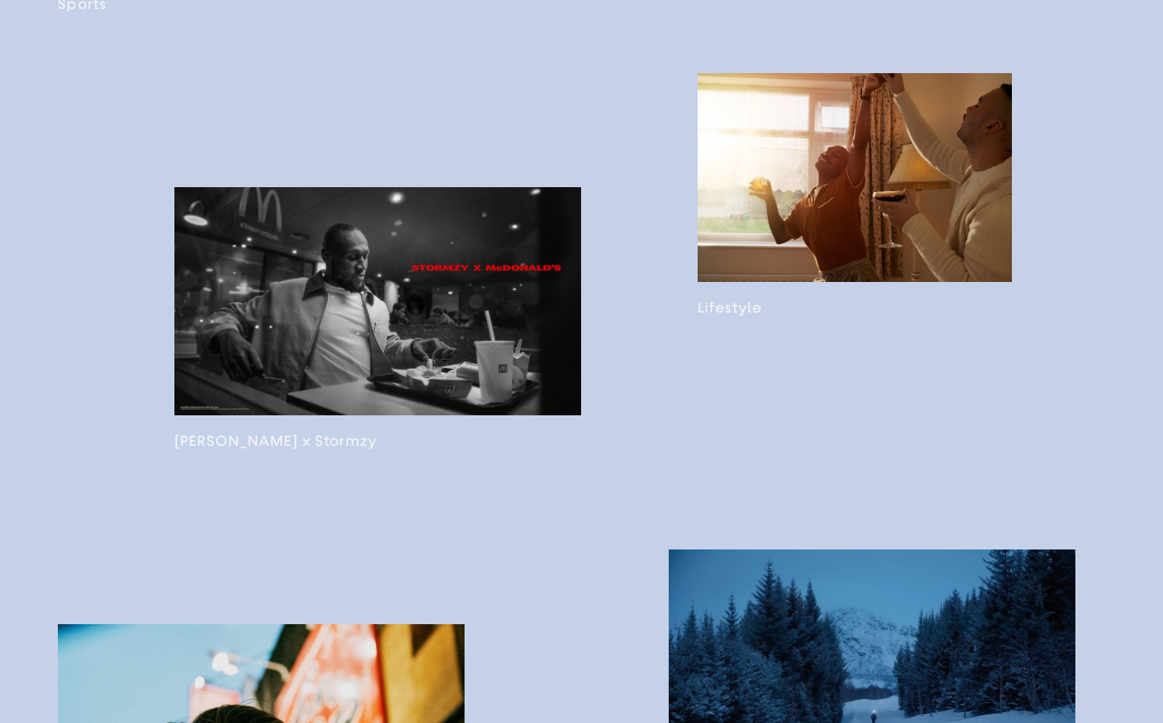
scroll to position [1536, 0]
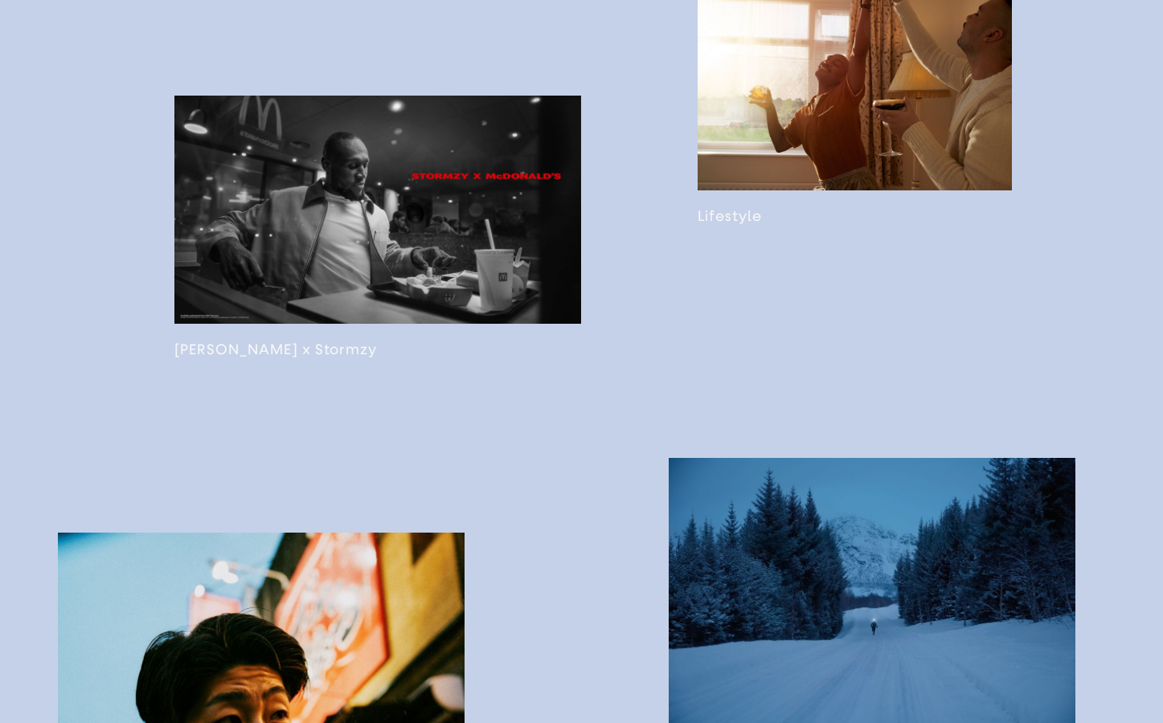
click at [726, 226] on link at bounding box center [855, 104] width 314 height 244
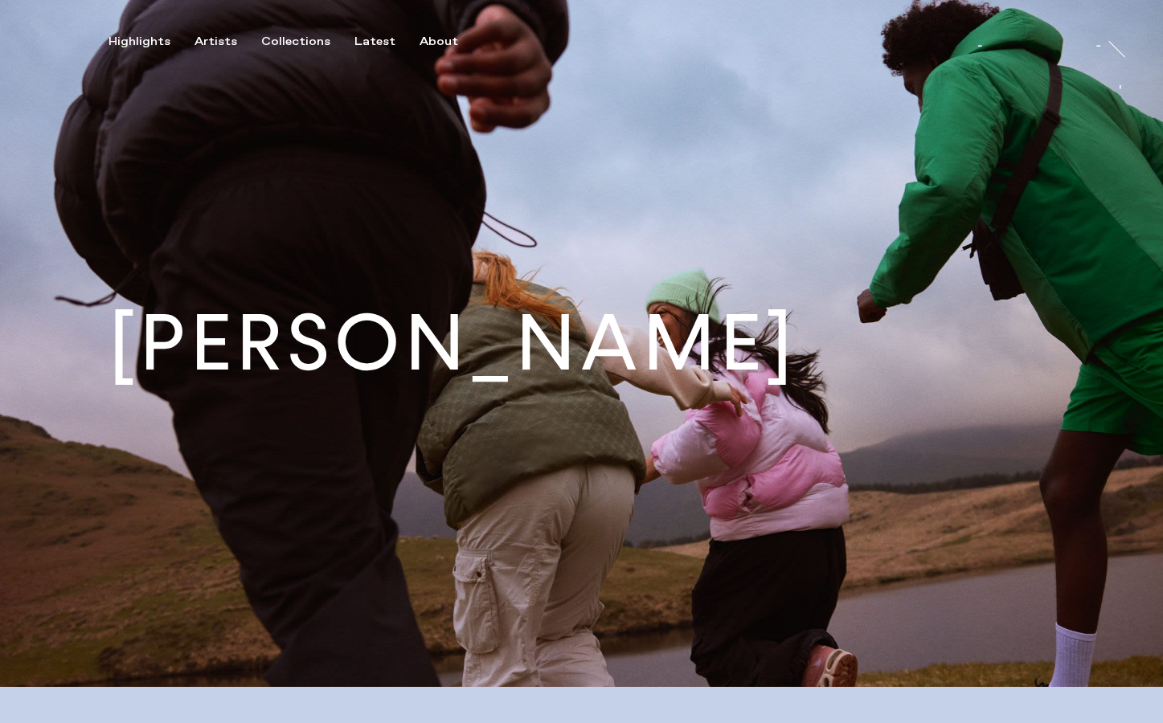
scroll to position [0, 0]
click at [276, 40] on div "Collections" at bounding box center [295, 42] width 69 height 14
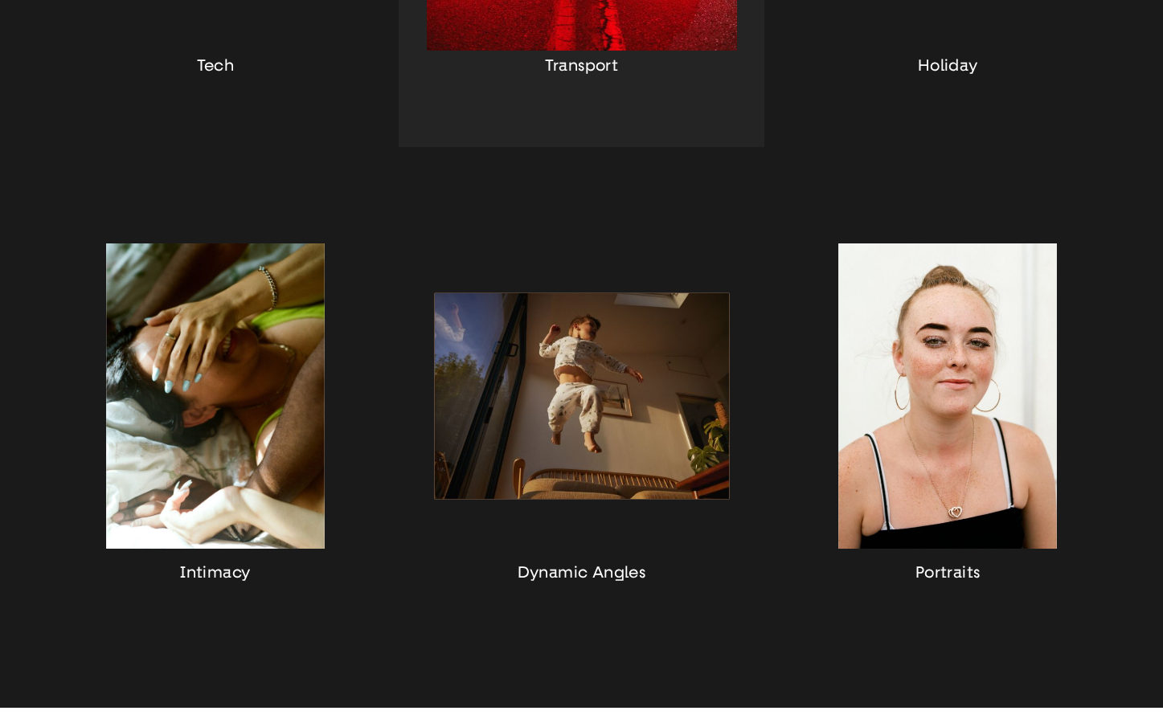
scroll to position [1298, 0]
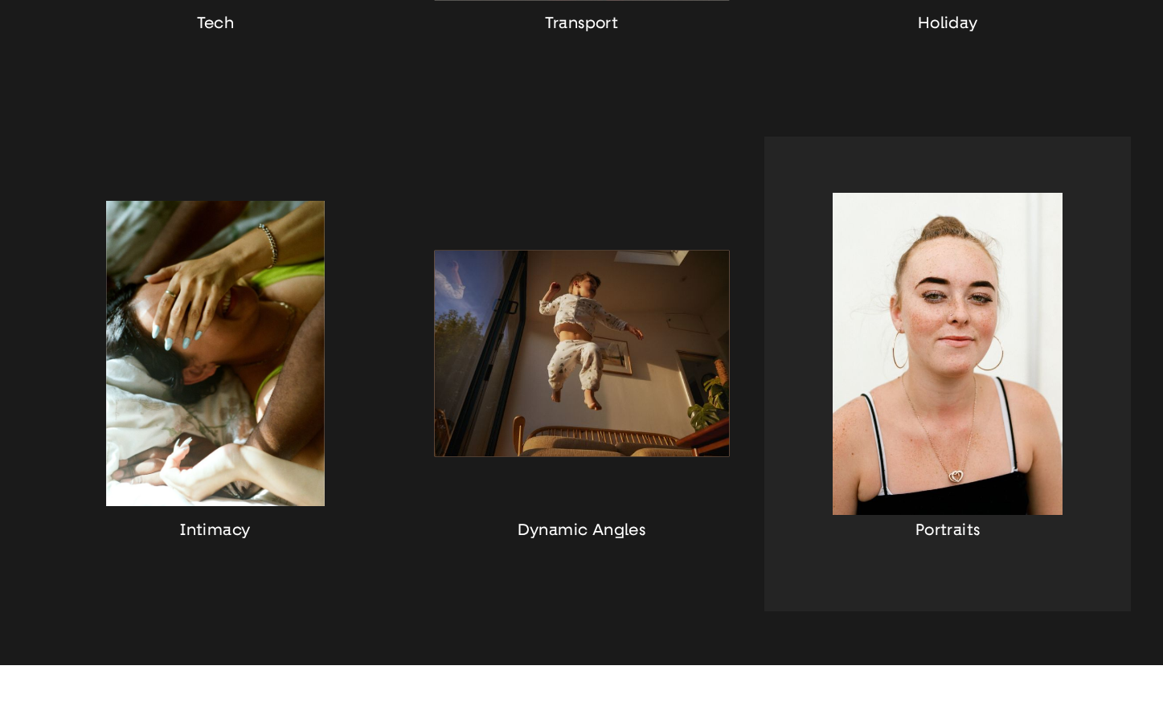
click at [906, 284] on div "button" at bounding box center [947, 374] width 366 height 474
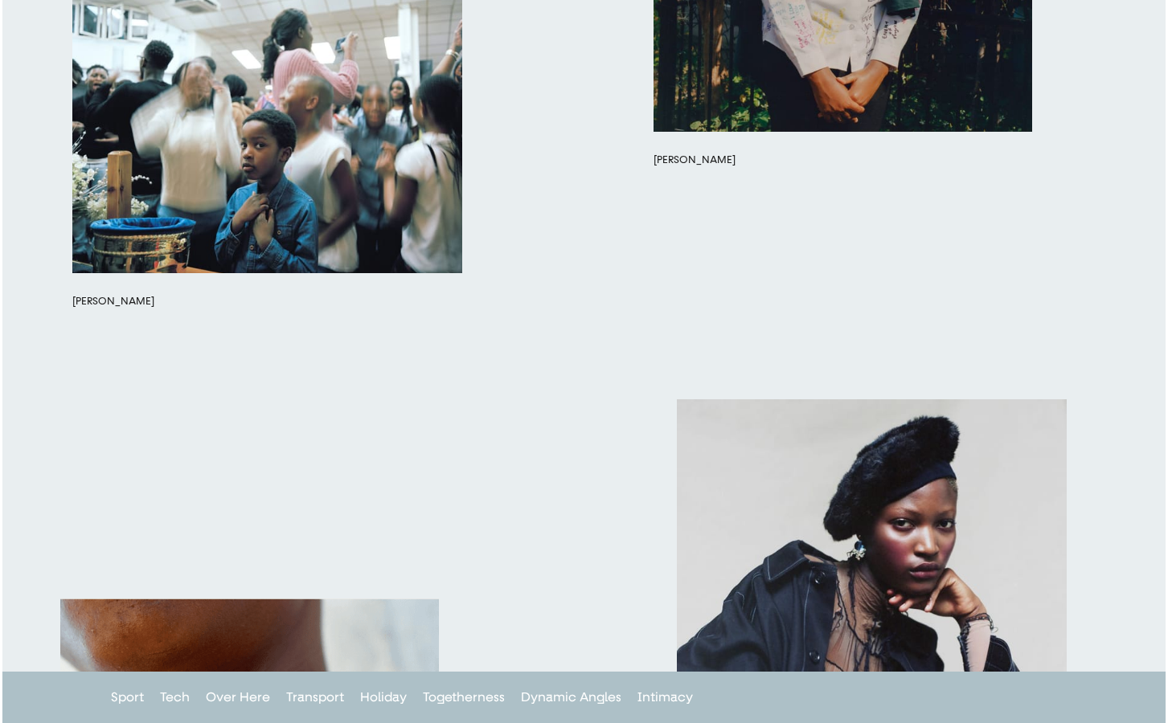
scroll to position [1991, 0]
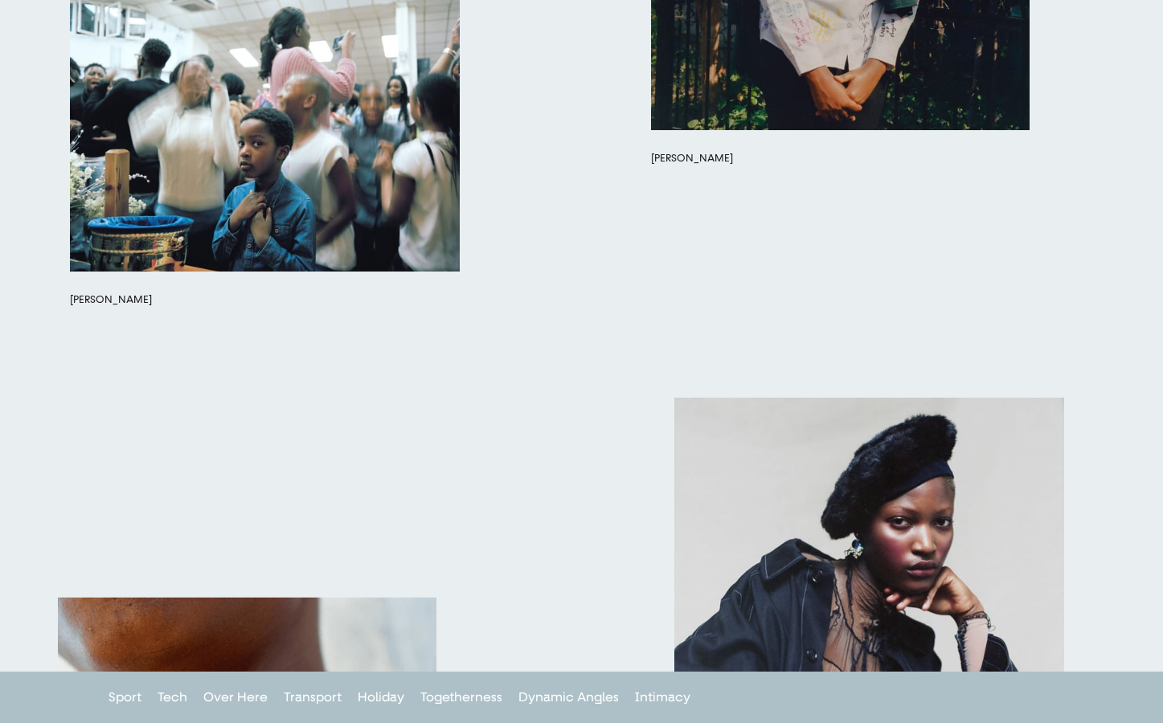
click at [292, 144] on button "button" at bounding box center [265, 116] width 390 height 312
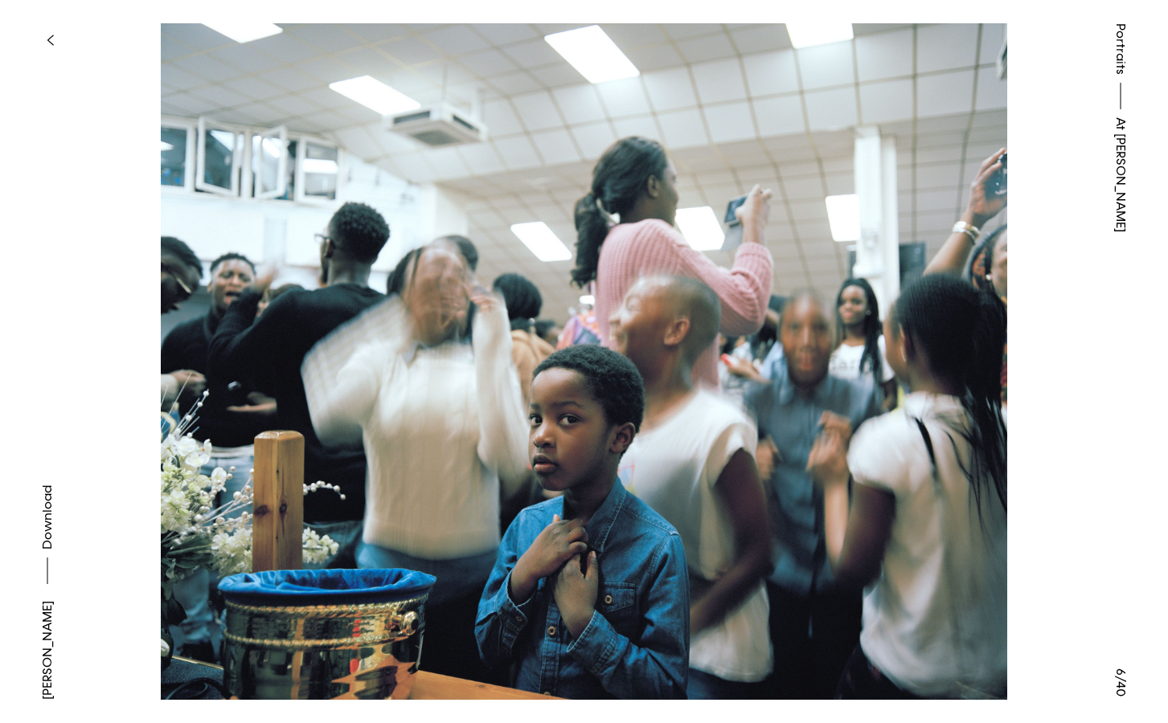
click at [731, 369] on img at bounding box center [583, 361] width 1007 height 677
click at [45, 550] on span "Download" at bounding box center [47, 517] width 16 height 64
click at [46, 541] on span "Download" at bounding box center [47, 517] width 16 height 64
click at [1078, 487] on div "Portraits At Trayler" at bounding box center [1120, 361] width 95 height 723
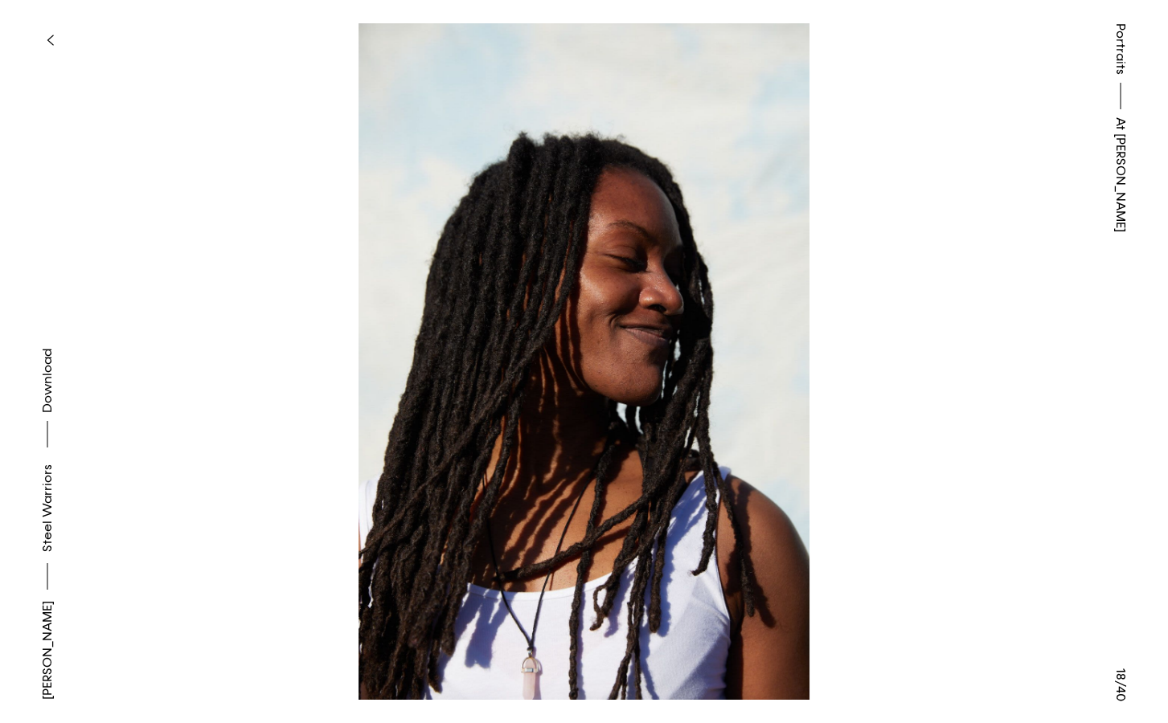
click at [47, 40] on icon "button" at bounding box center [50, 40] width 6 height 10
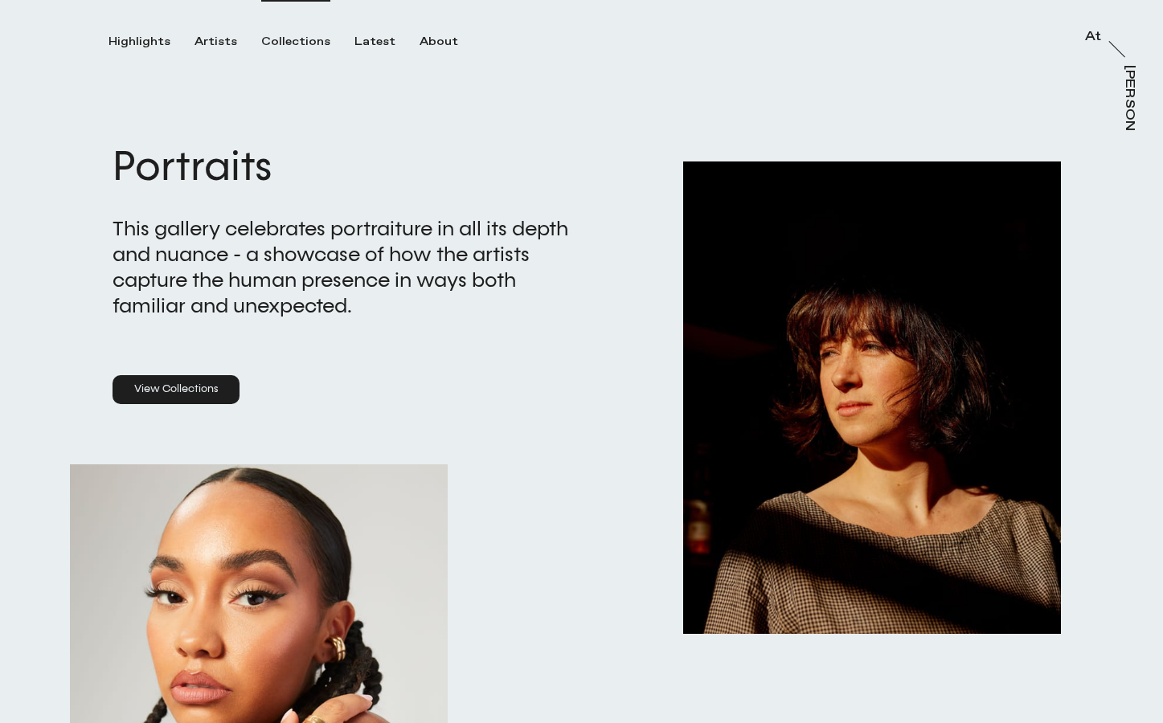
click at [266, 37] on div "Collections" at bounding box center [295, 42] width 69 height 14
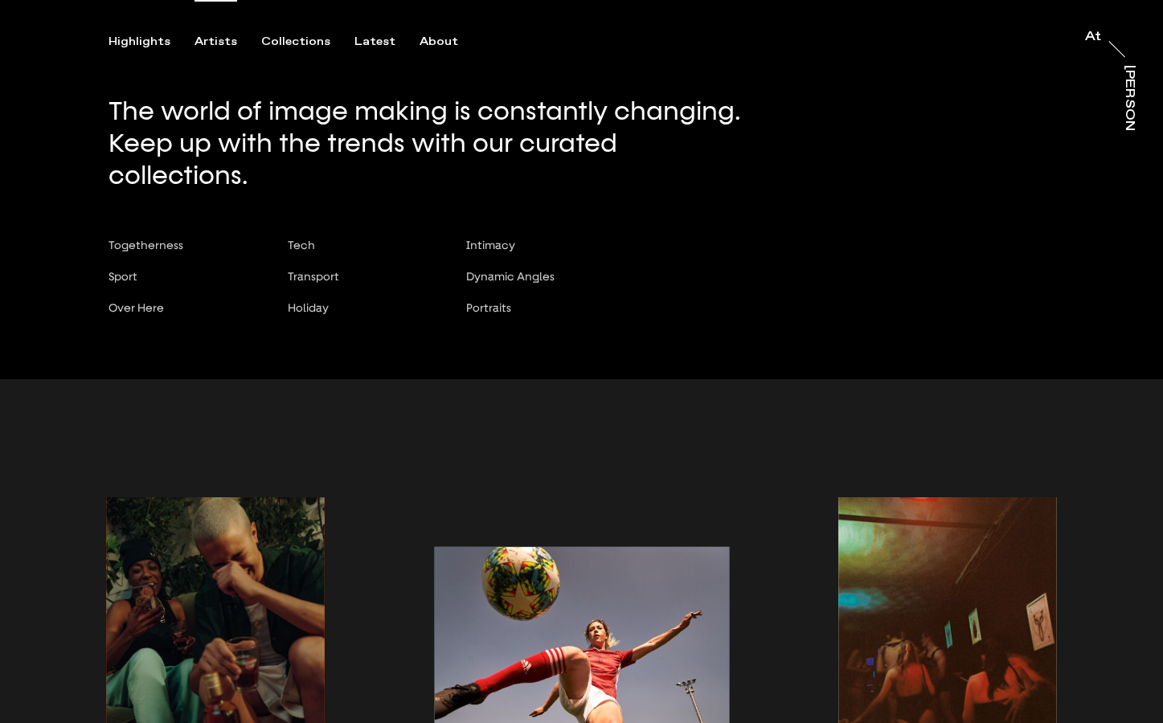
click at [225, 43] on div "Artists" at bounding box center [215, 42] width 43 height 14
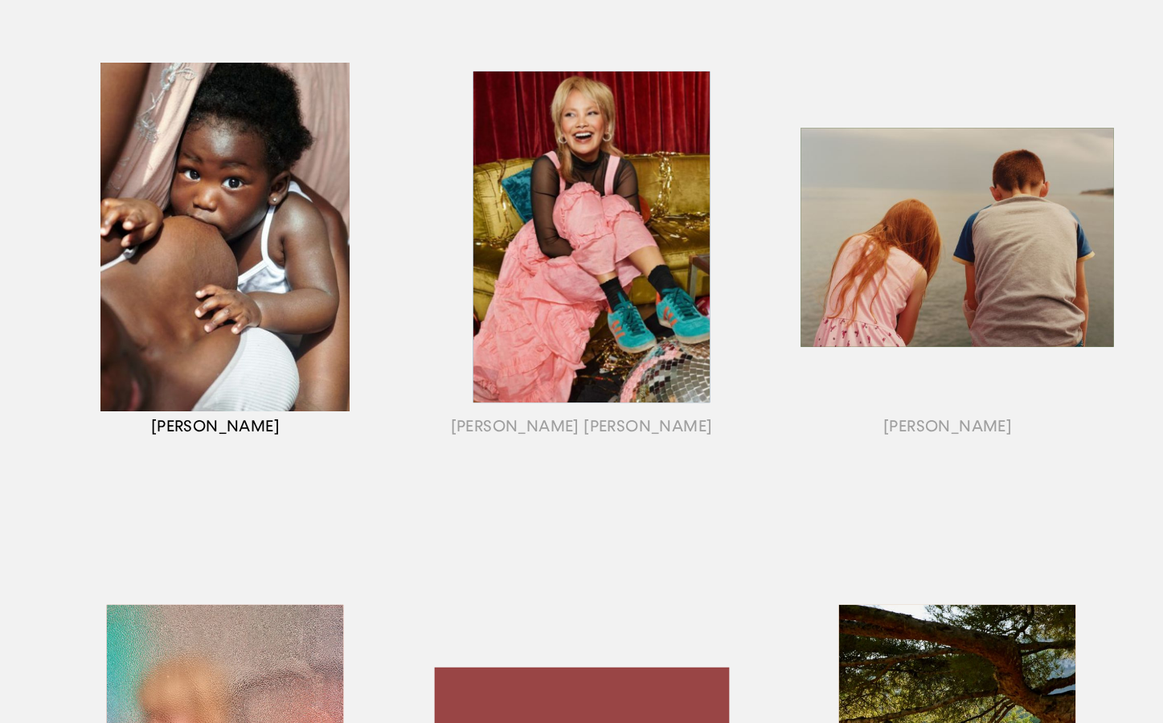
scroll to position [773, 0]
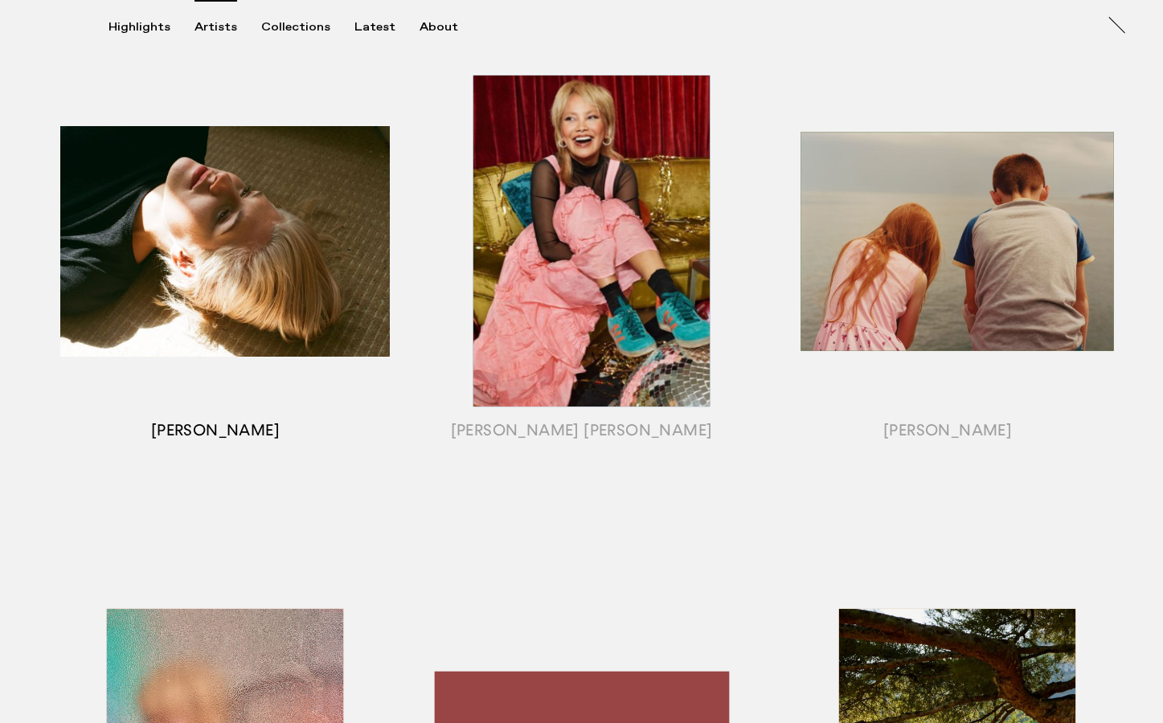
click at [236, 432] on div "button" at bounding box center [215, 260] width 366 height 501
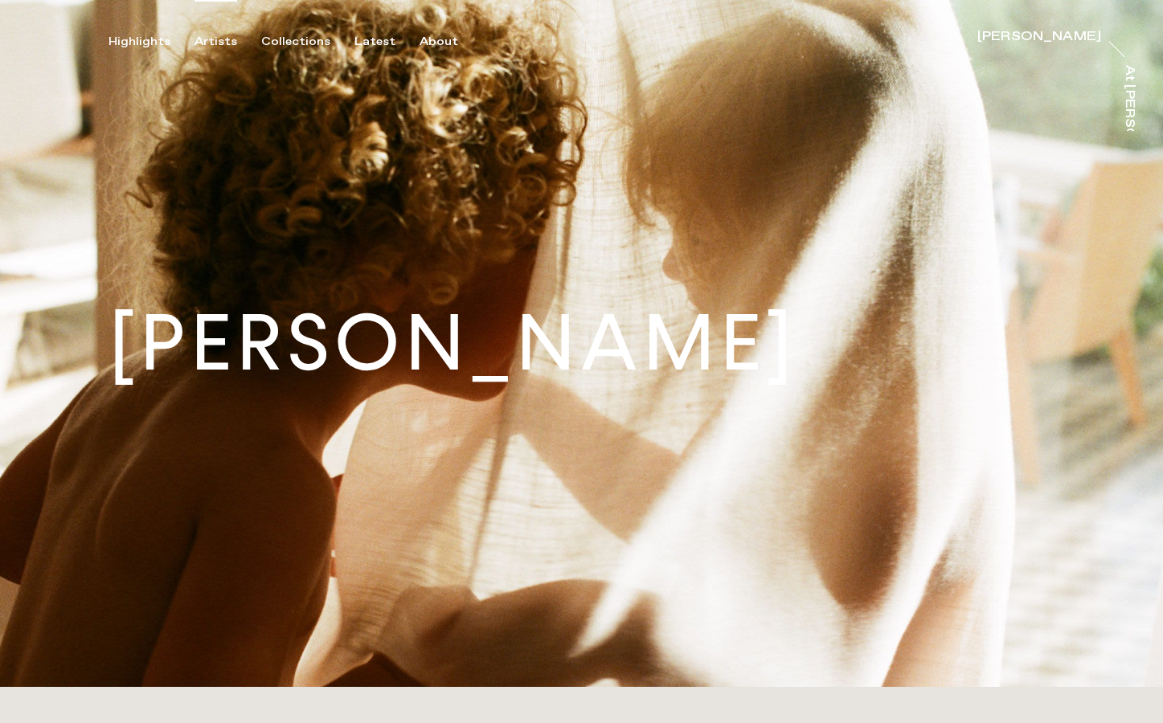
click at [226, 41] on div "Artists" at bounding box center [215, 42] width 43 height 14
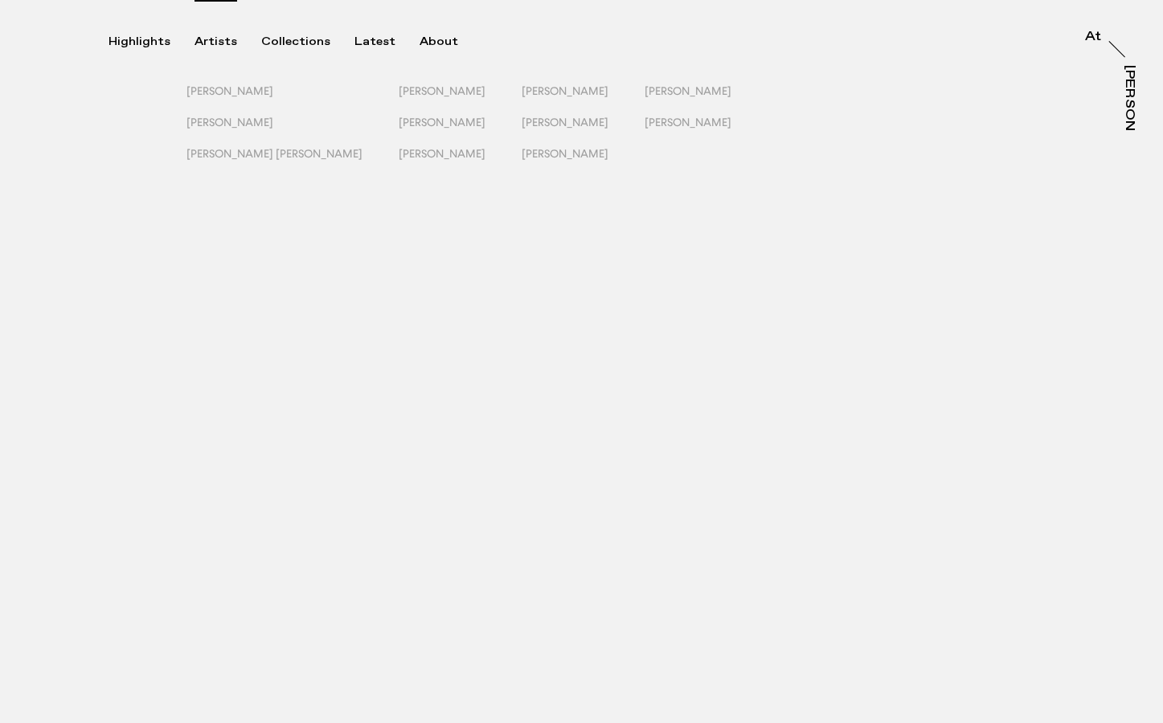
click at [212, 42] on div "Artists" at bounding box center [215, 42] width 43 height 14
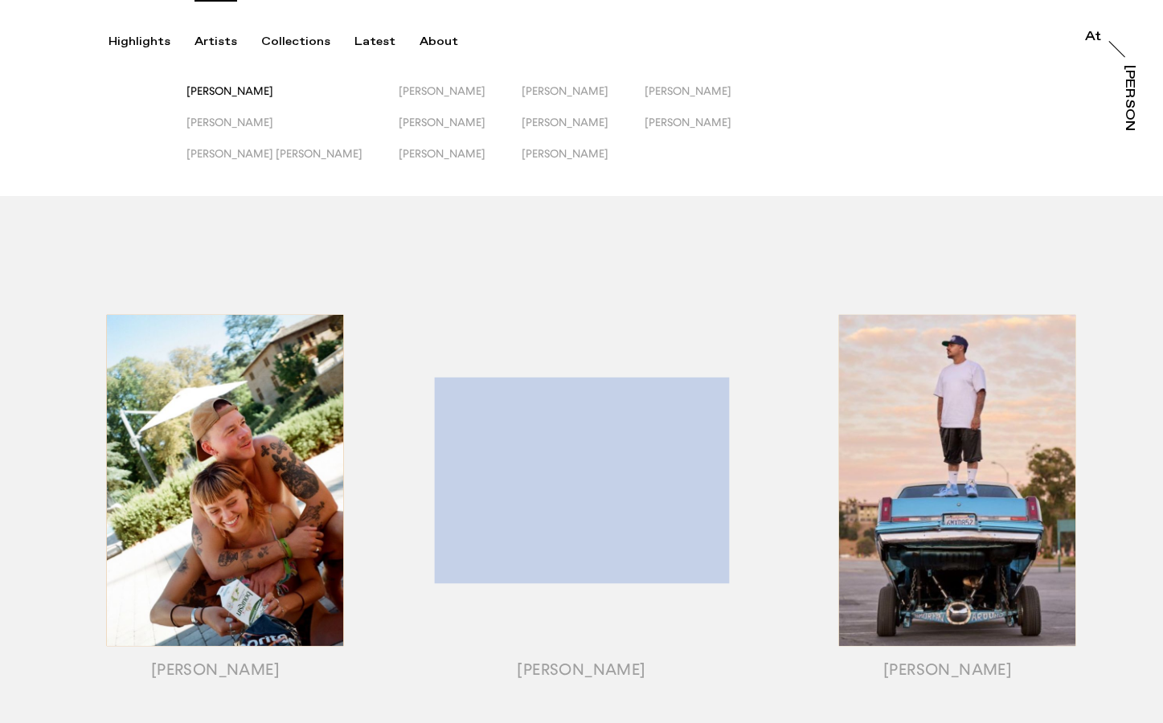
click at [233, 96] on span "Emily Scarlett Romain" at bounding box center [229, 90] width 87 height 13
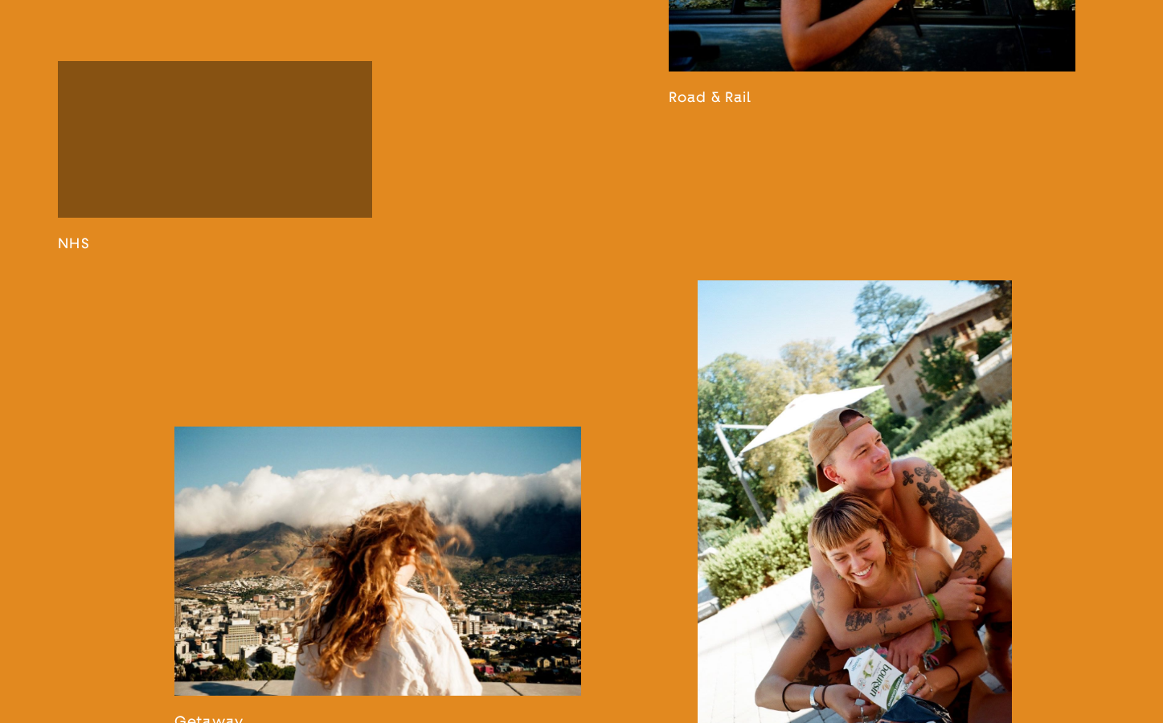
scroll to position [2294, 0]
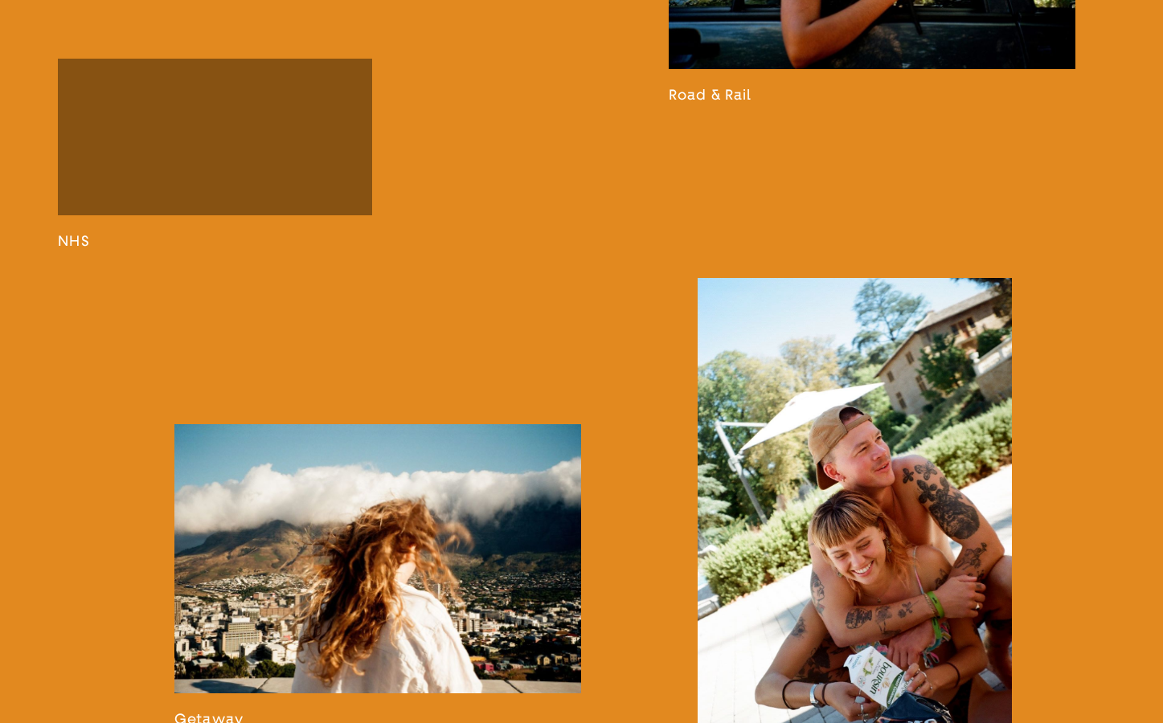
click at [243, 215] on link at bounding box center [215, 154] width 314 height 191
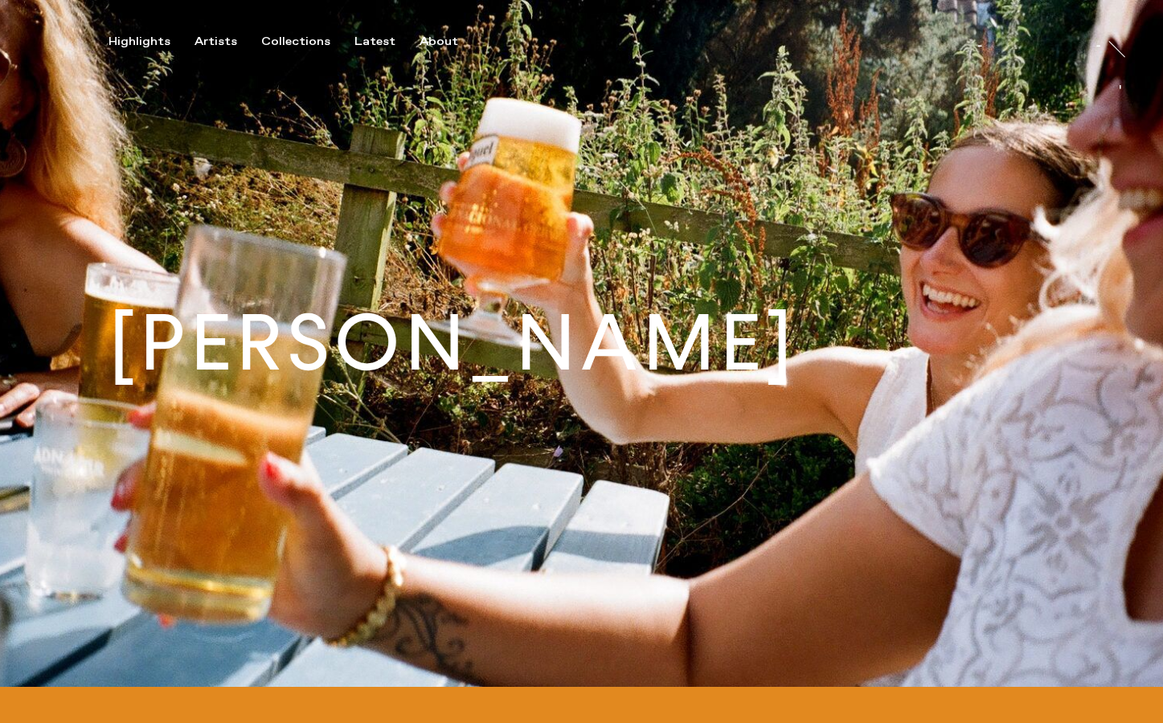
scroll to position [0, 0]
click at [216, 40] on div "Artists" at bounding box center [215, 42] width 43 height 14
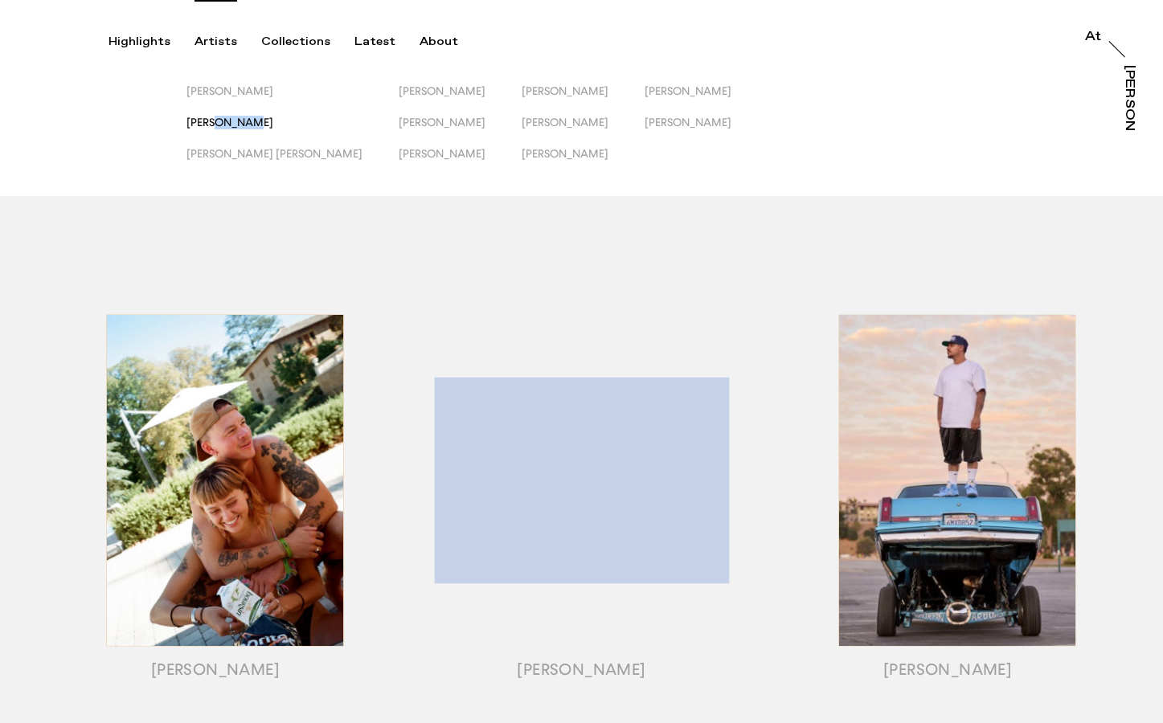
click at [223, 122] on span "Jack Kenyon" at bounding box center [229, 122] width 87 height 13
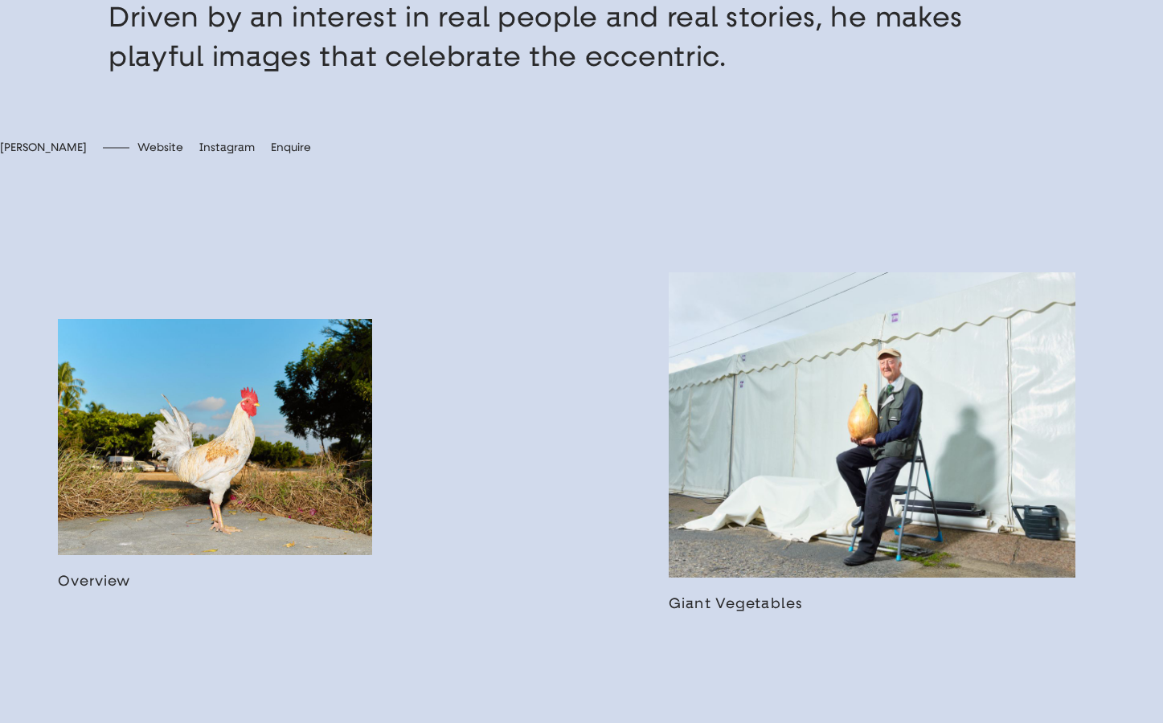
scroll to position [837, 0]
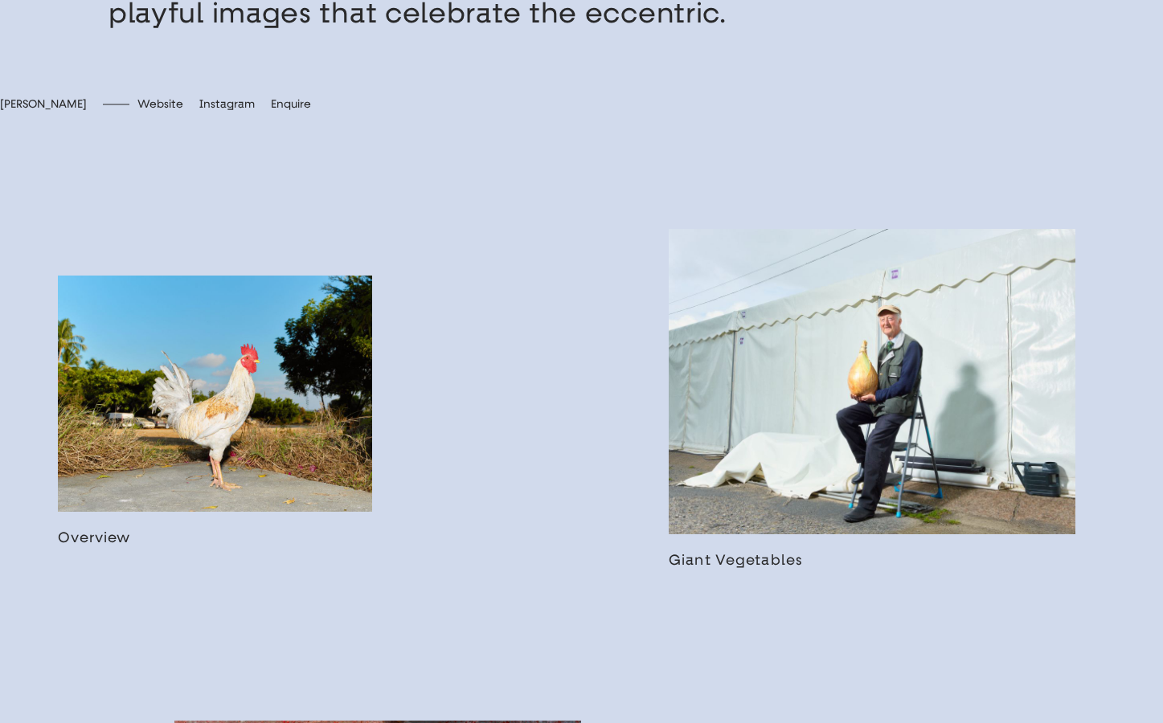
click at [760, 392] on link at bounding box center [872, 398] width 407 height 339
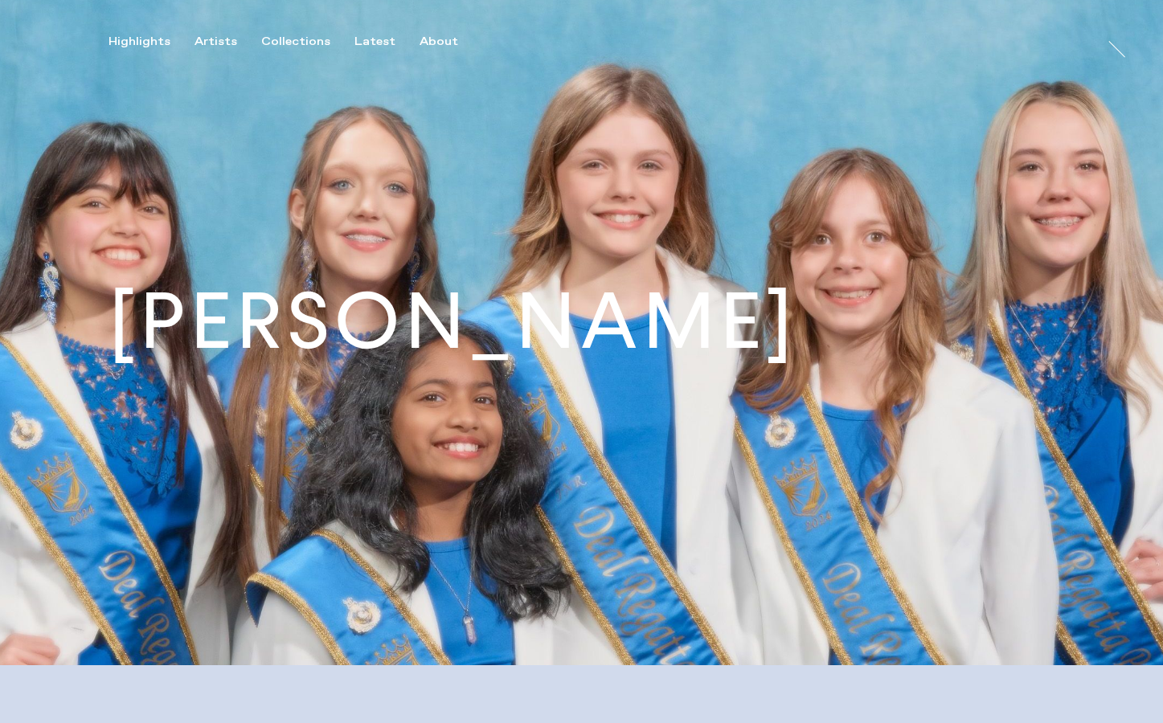
scroll to position [22, 0]
click at [215, 39] on div "Artists" at bounding box center [215, 42] width 43 height 14
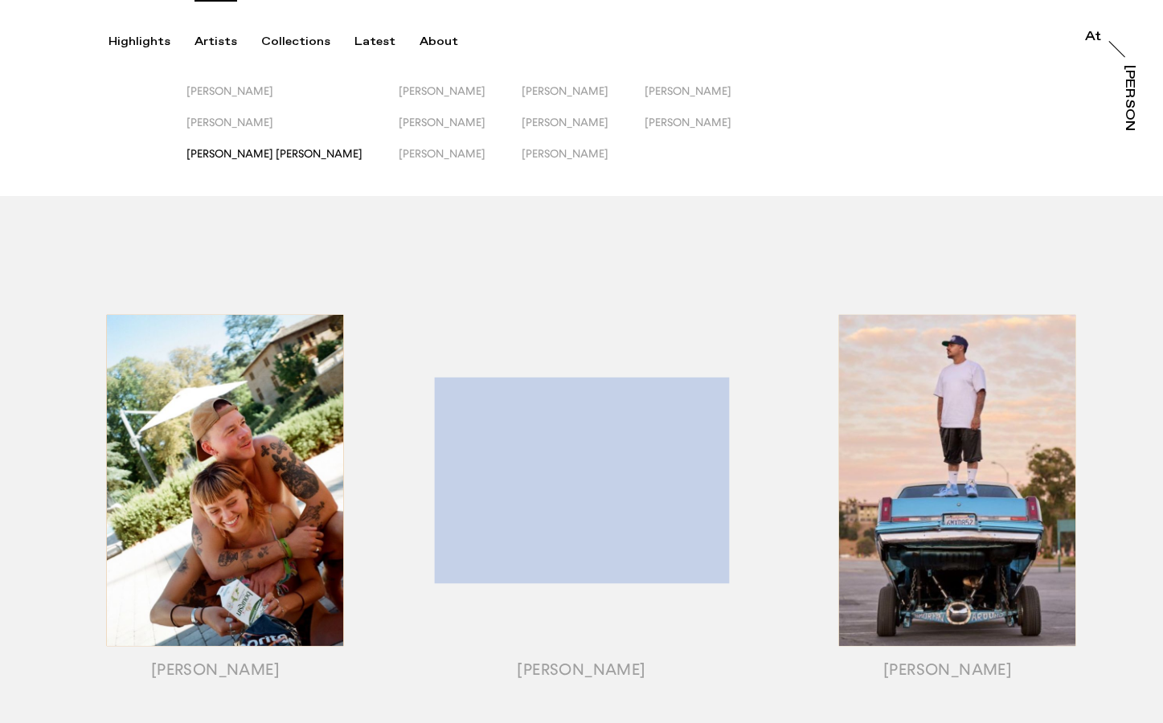
click at [253, 153] on span "[PERSON_NAME] [PERSON_NAME]" at bounding box center [274, 153] width 176 height 13
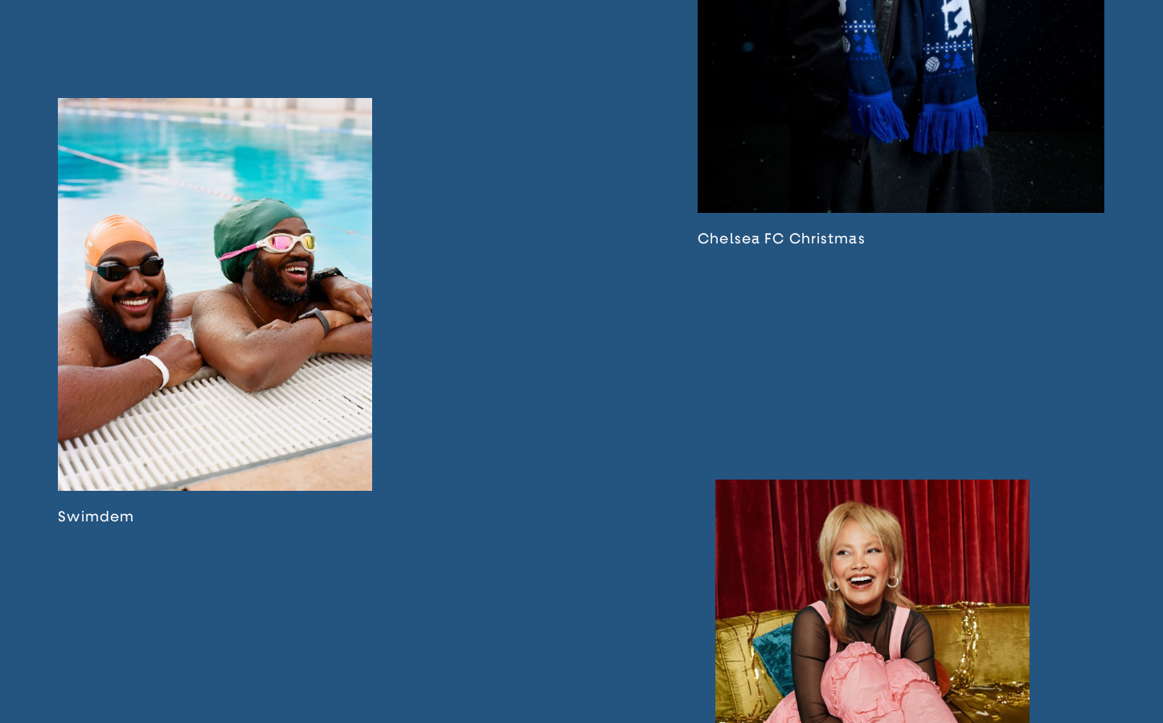
scroll to position [3238, 0]
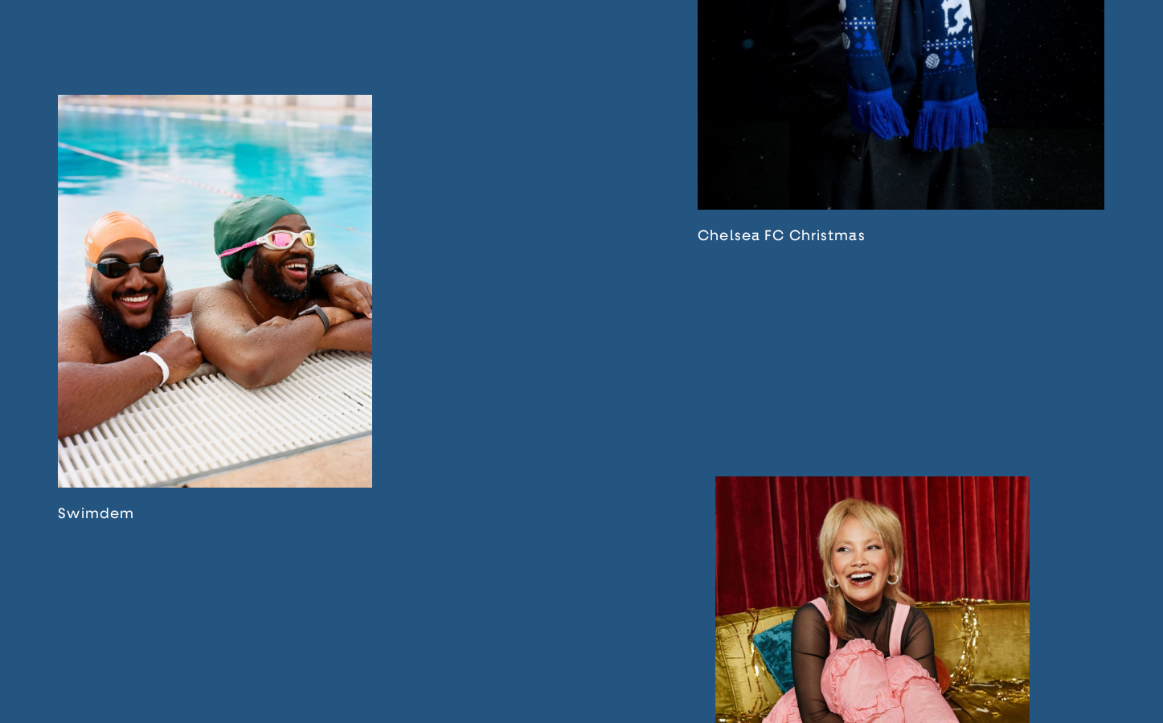
click at [183, 339] on link at bounding box center [215, 309] width 314 height 428
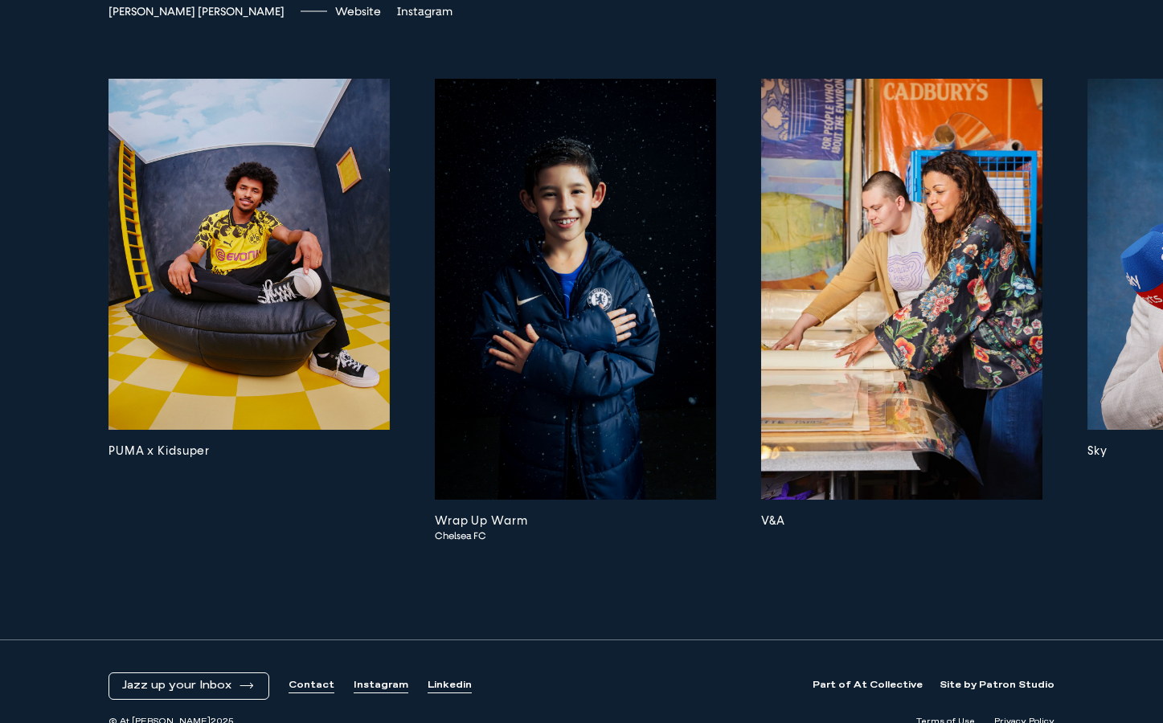
scroll to position [4465, 0]
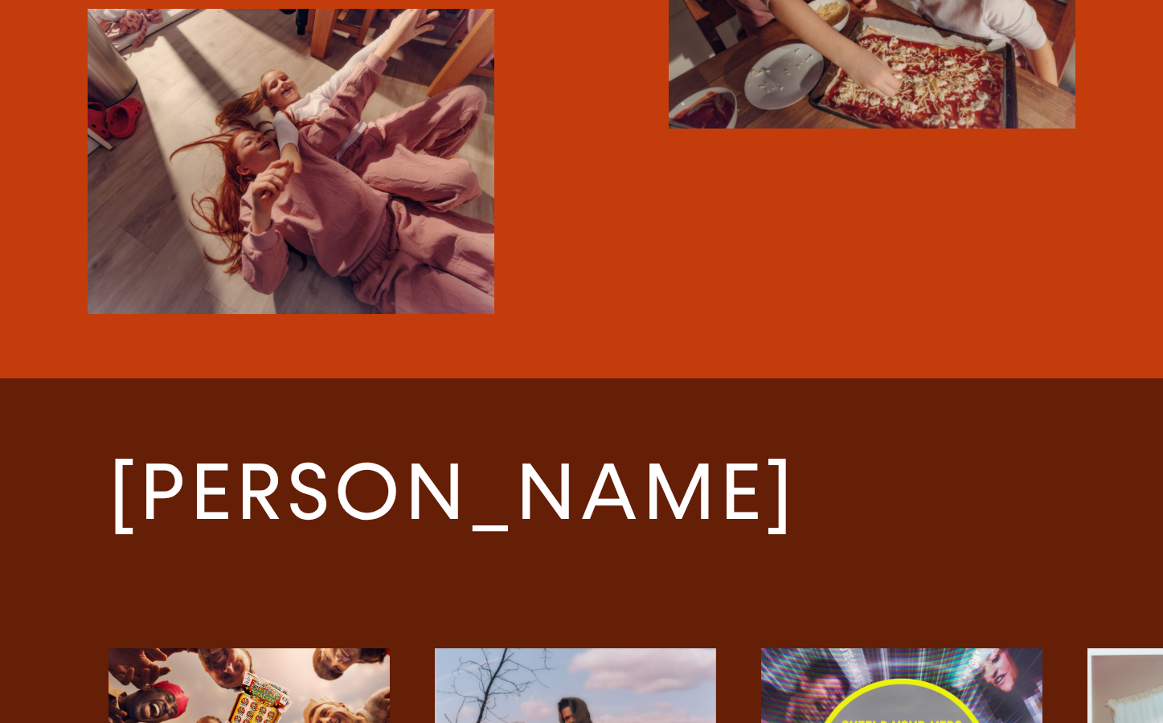
scroll to position [4789, 0]
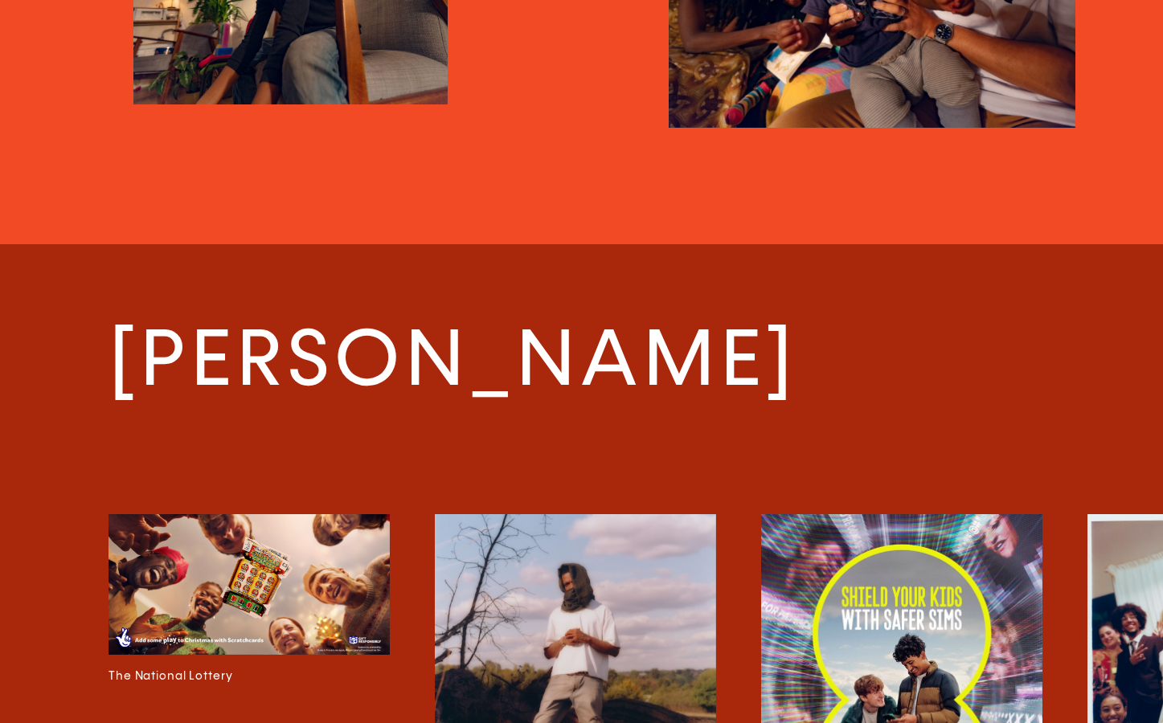
scroll to position [3173, 0]
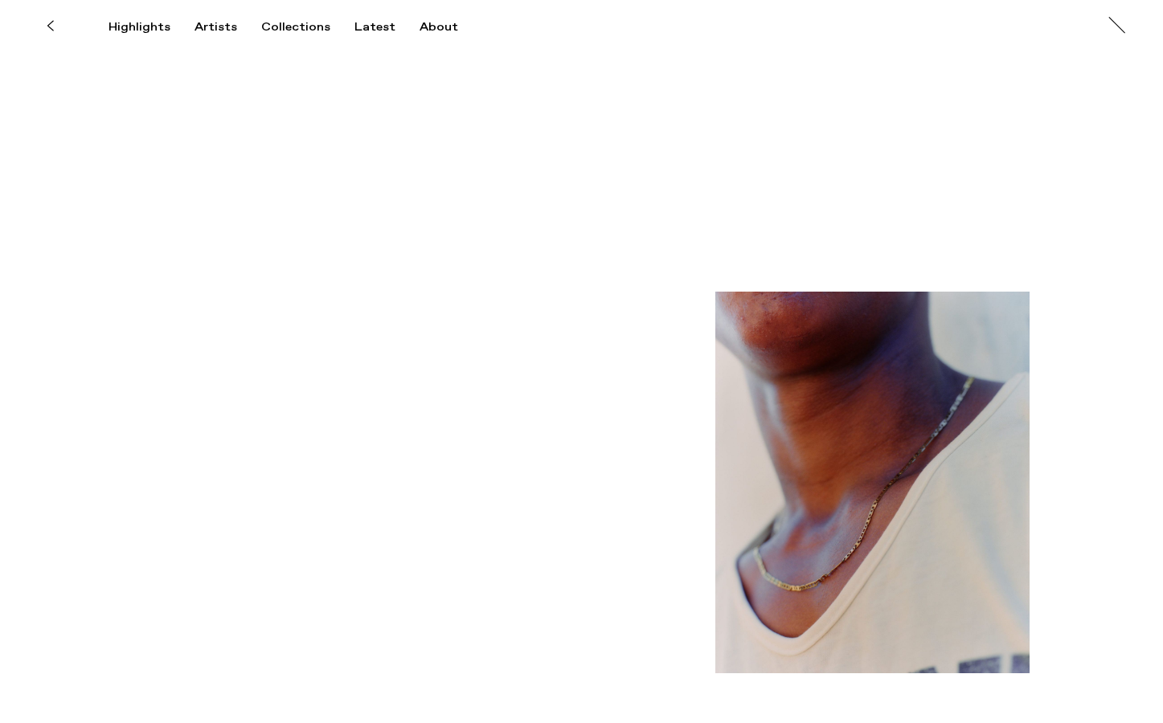
scroll to position [11357, 0]
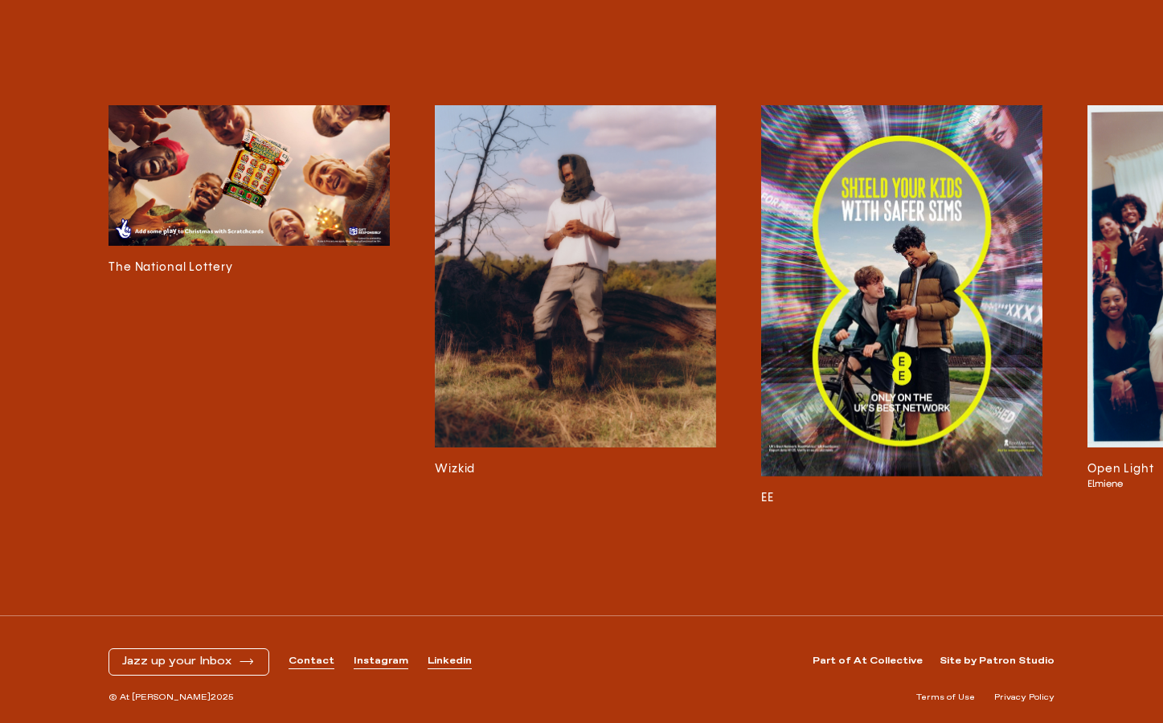
scroll to position [11249, 0]
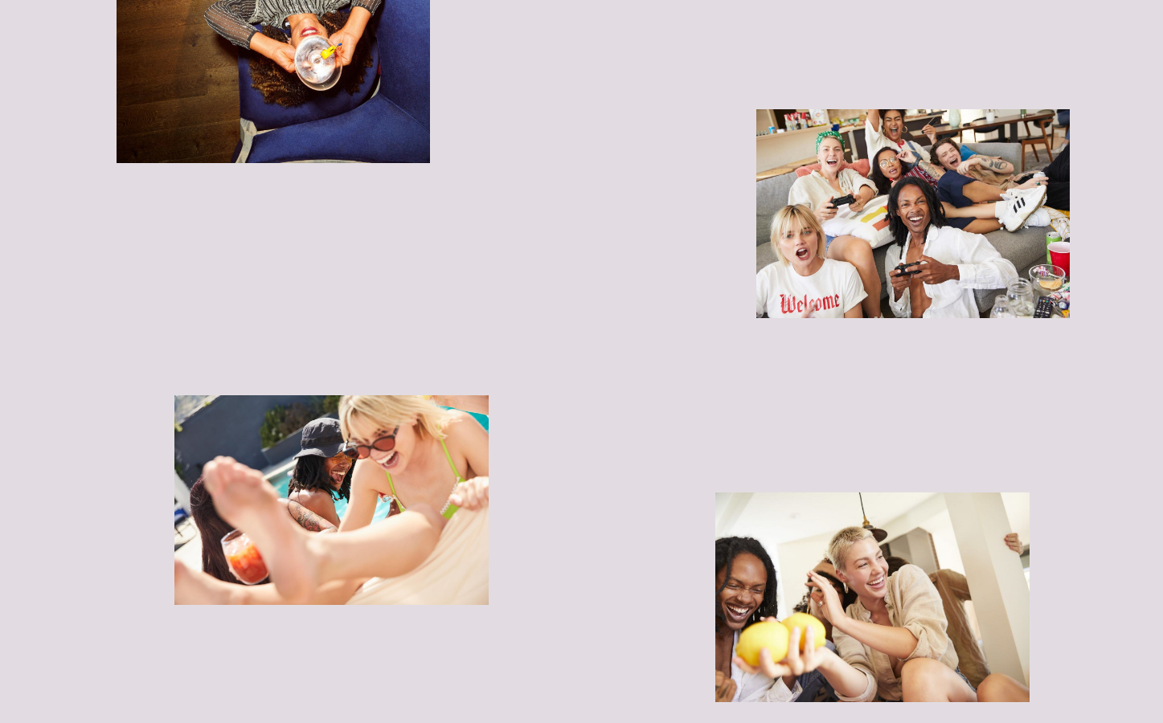
scroll to position [2658, 0]
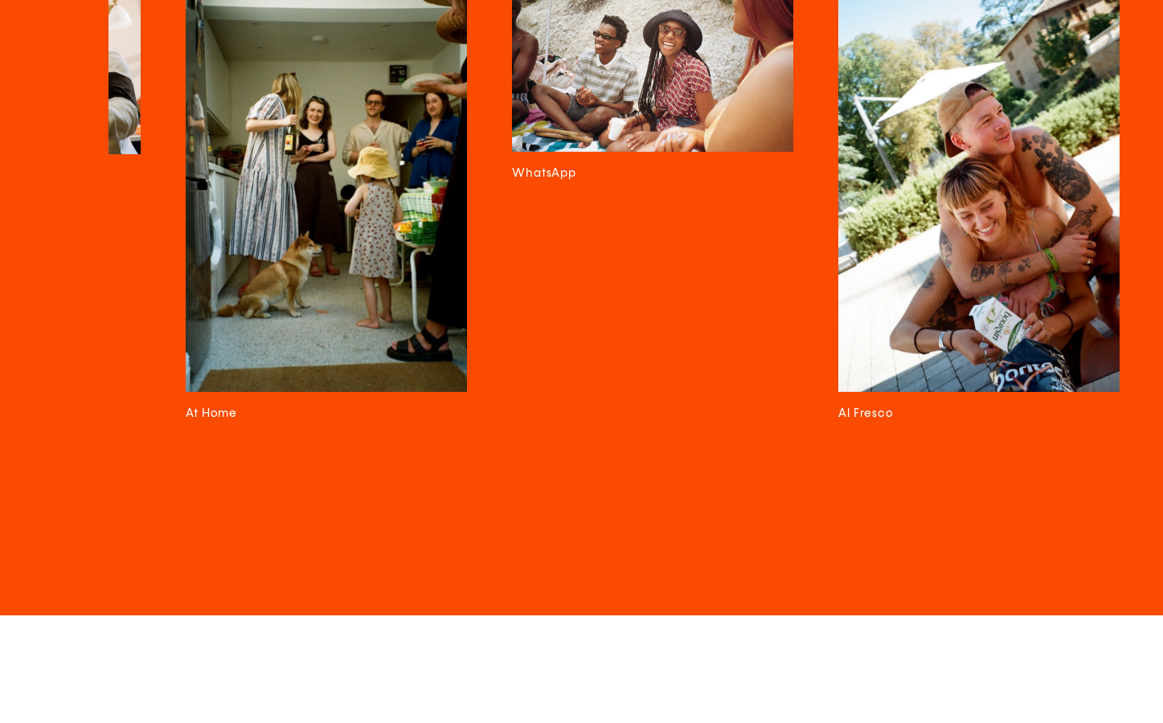
scroll to position [0, 3856]
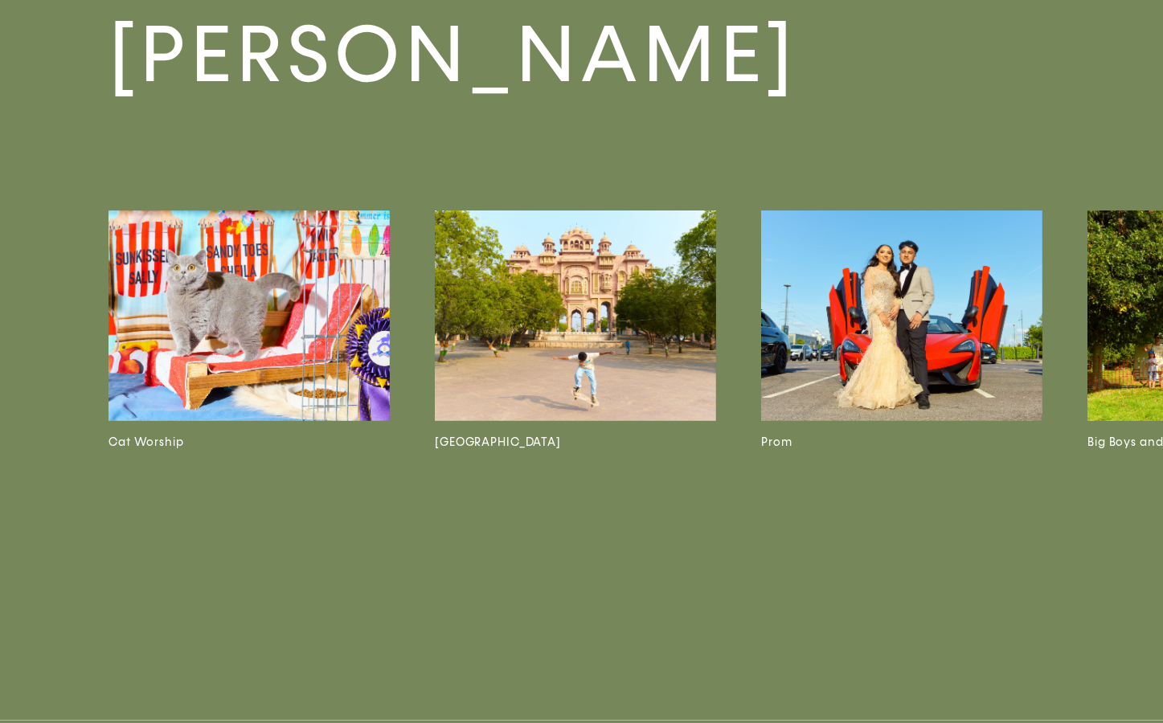
scroll to position [3431, 0]
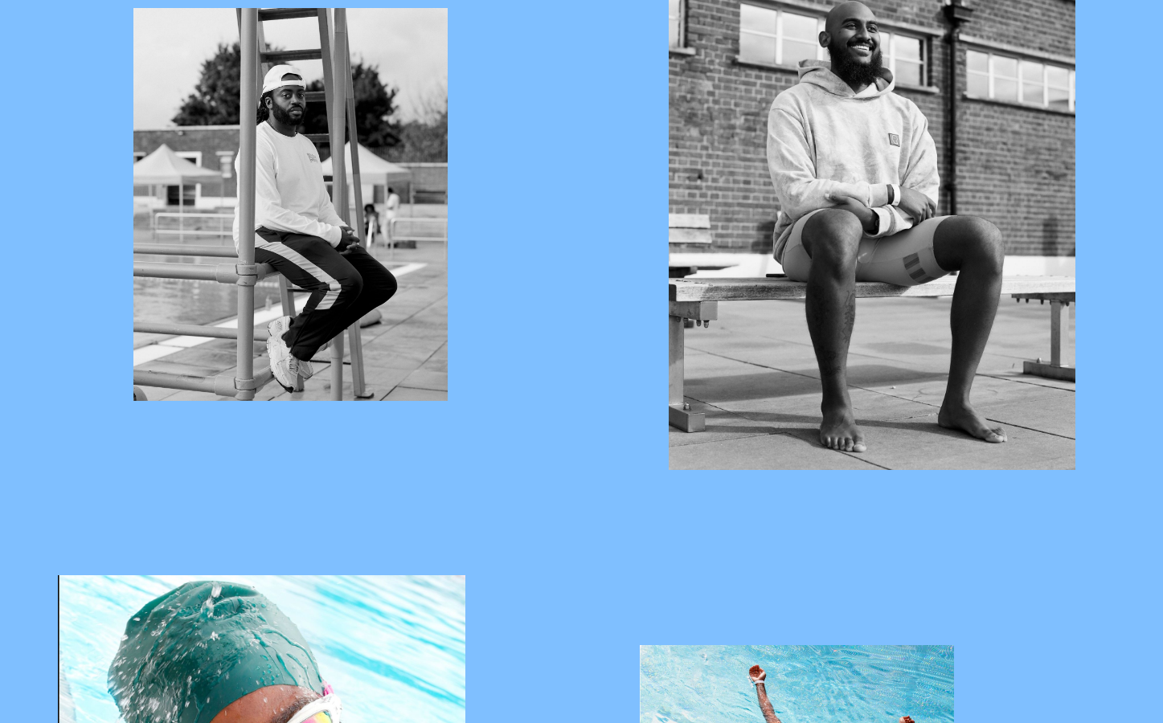
scroll to position [936, 0]
